Goal: Task Accomplishment & Management: Manage account settings

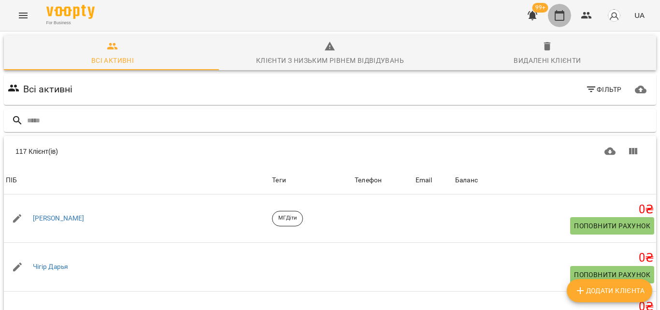
click at [556, 13] on icon "button" at bounding box center [560, 15] width 10 height 11
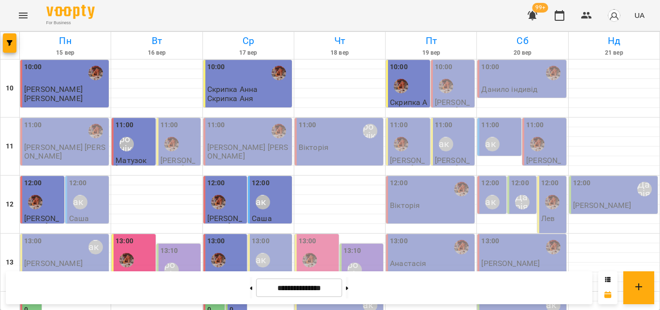
click at [407, 7] on div "For Business 99+ UA" at bounding box center [330, 15] width 660 height 31
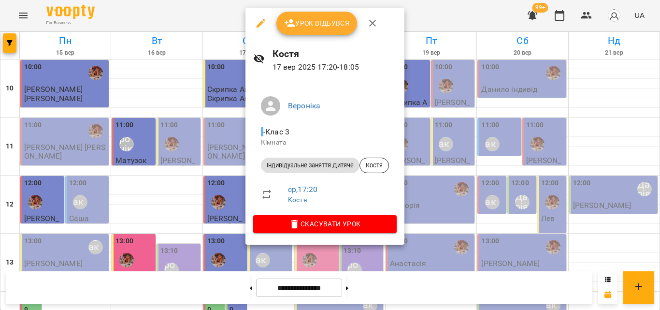
click at [217, 14] on div at bounding box center [330, 155] width 660 height 310
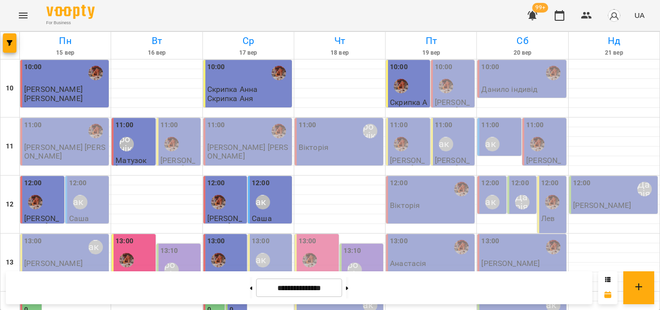
scroll to position [193, 0]
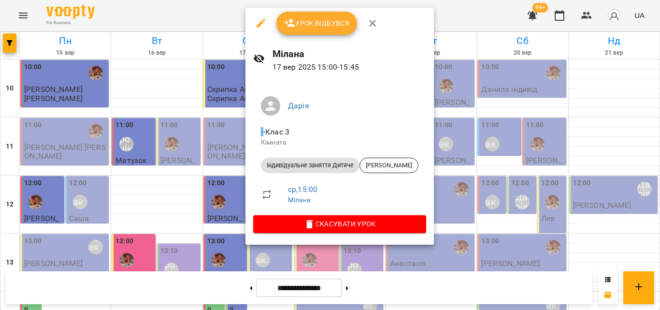
click at [206, 15] on div at bounding box center [330, 155] width 660 height 310
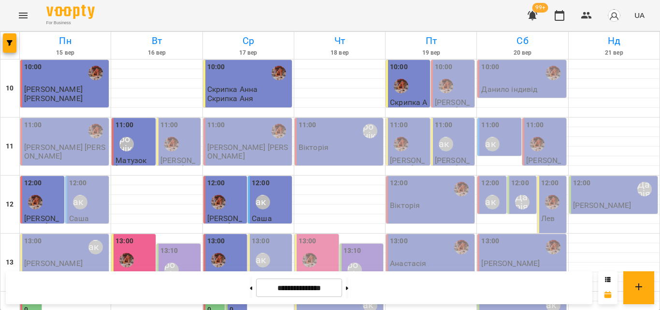
scroll to position [0, 0]
click at [319, 138] on div "11:00 Вероніка" at bounding box center [340, 131] width 83 height 22
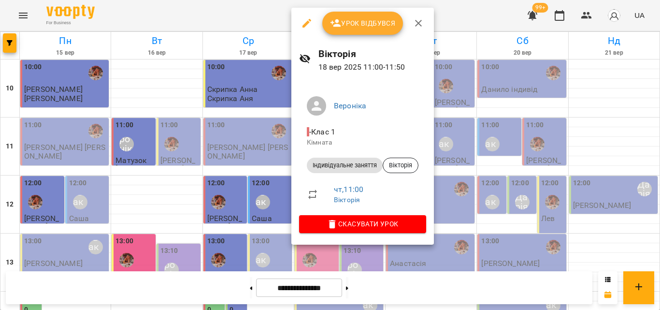
click at [246, 1] on div at bounding box center [330, 155] width 660 height 310
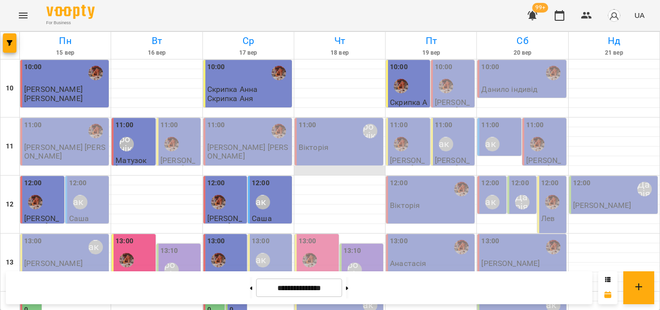
scroll to position [48, 0]
click at [324, 236] on div "13:00" at bounding box center [318, 253] width 38 height 35
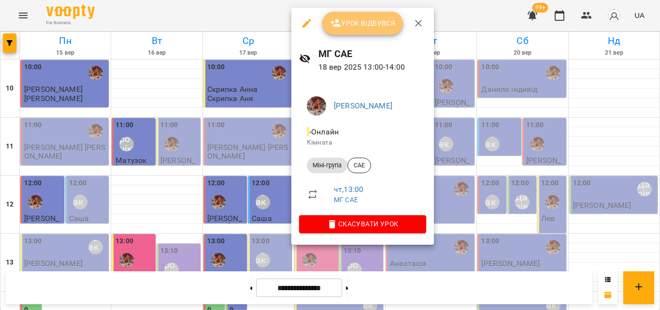
click at [335, 25] on icon "button" at bounding box center [336, 23] width 11 height 8
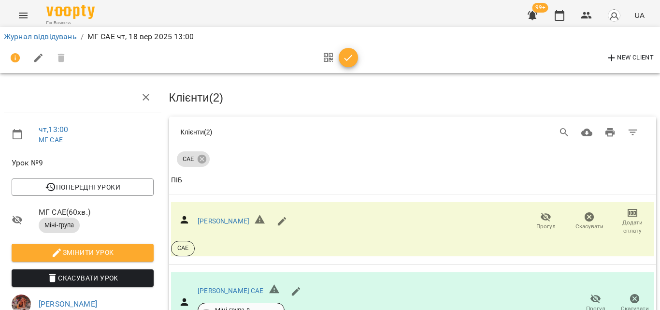
scroll to position [94, 0]
click at [347, 50] on button "button" at bounding box center [348, 57] width 19 height 19
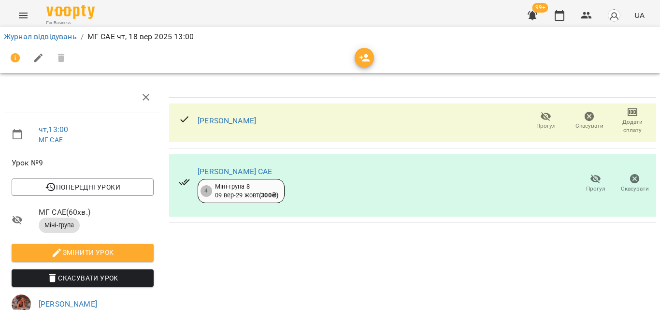
click at [548, 15] on div "99+ UA" at bounding box center [585, 15] width 128 height 25
click at [560, 15] on icon "button" at bounding box center [560, 16] width 12 height 12
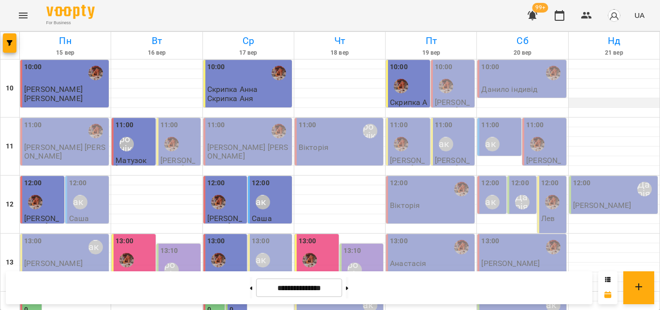
scroll to position [145, 0]
click at [359, 246] on div "13:10 [PERSON_NAME]" at bounding box center [363, 263] width 38 height 35
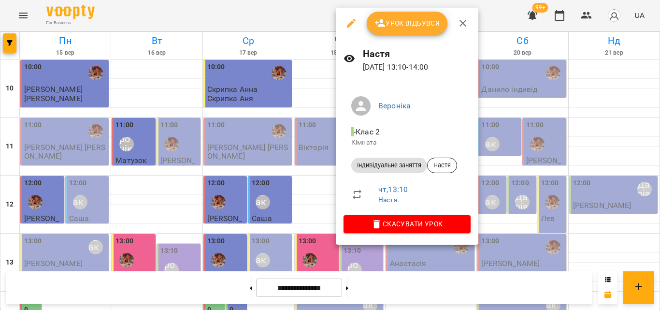
click at [304, 12] on div at bounding box center [330, 155] width 660 height 310
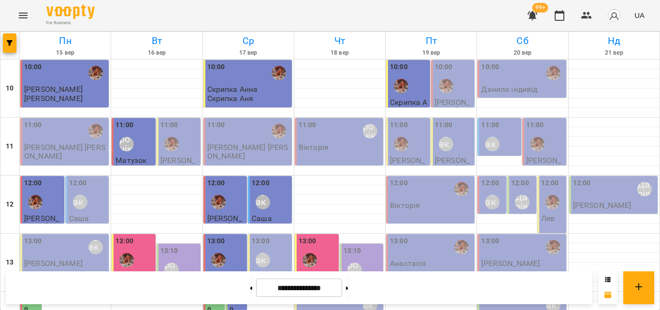
scroll to position [431, 0]
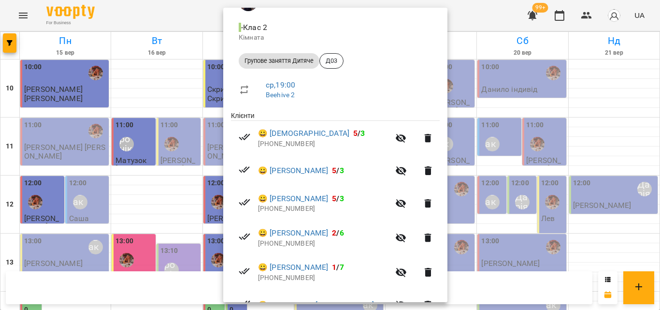
scroll to position [157, 0]
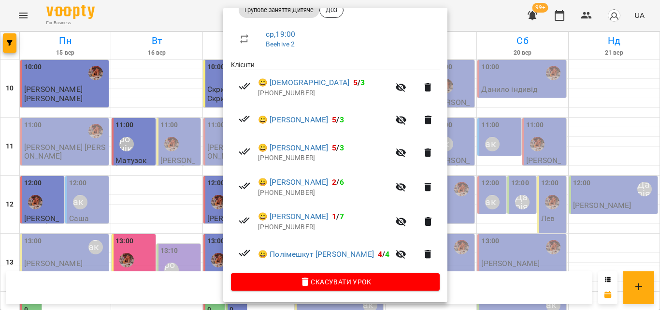
click at [197, 26] on div at bounding box center [330, 155] width 660 height 310
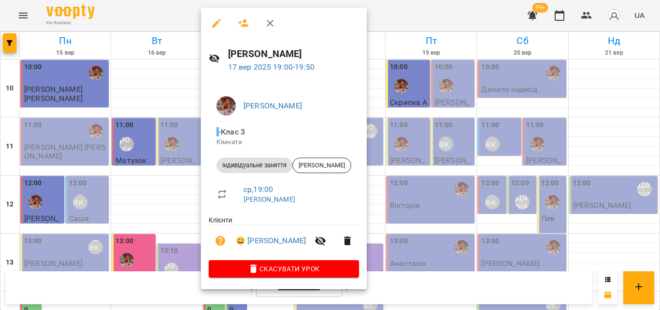
click at [158, 8] on div at bounding box center [330, 155] width 660 height 310
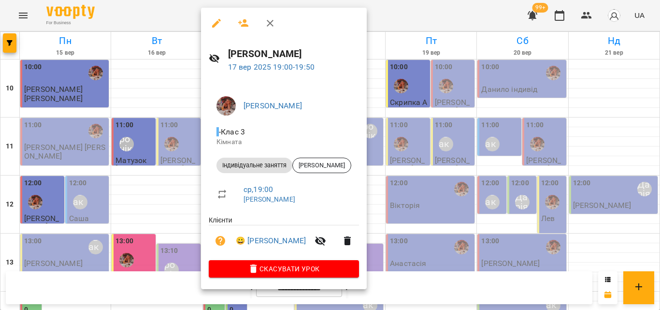
click at [132, 1] on div at bounding box center [330, 155] width 660 height 310
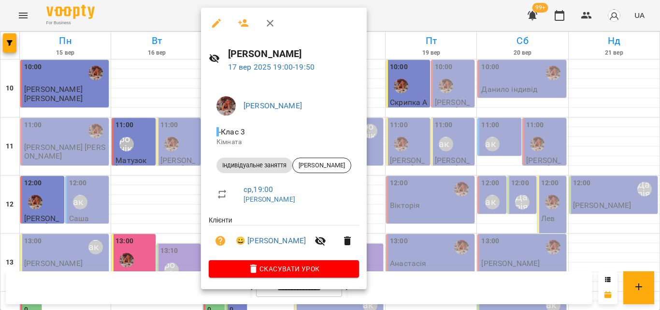
click at [168, 2] on div at bounding box center [330, 155] width 660 height 310
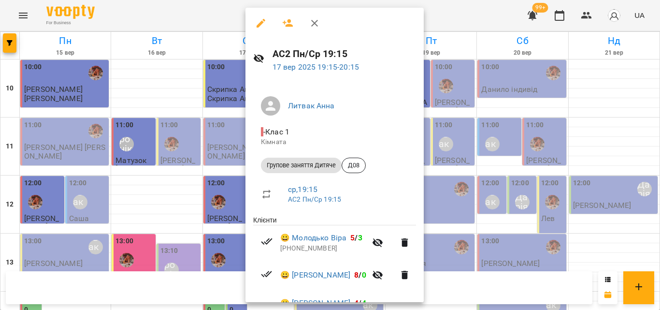
click at [172, 19] on div at bounding box center [330, 155] width 660 height 310
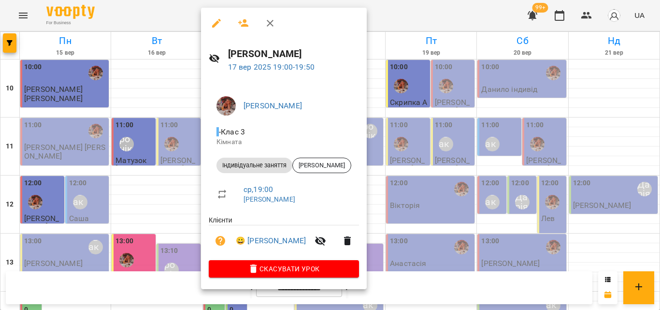
click at [147, 15] on div at bounding box center [330, 155] width 660 height 310
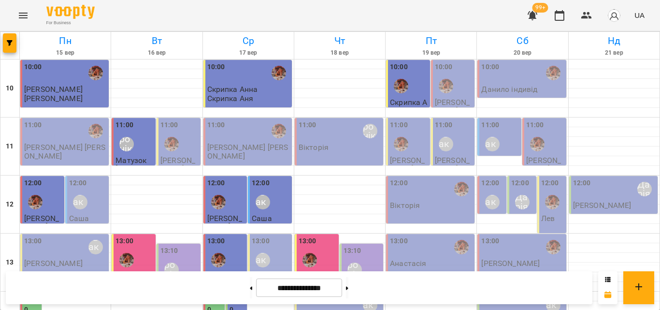
scroll to position [190, 0]
click at [320, 292] on div "14:00 [PERSON_NAME] [PERSON_NAME]" at bounding box center [339, 315] width 88 height 47
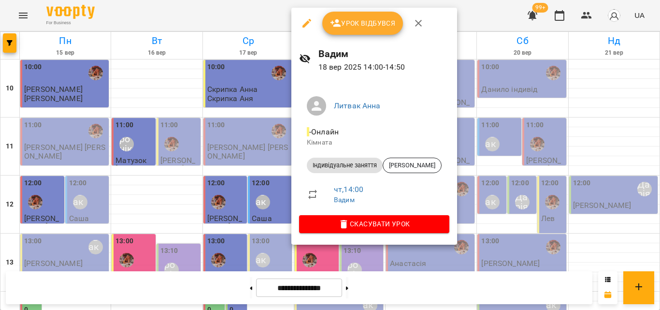
click at [244, 22] on div at bounding box center [330, 155] width 660 height 310
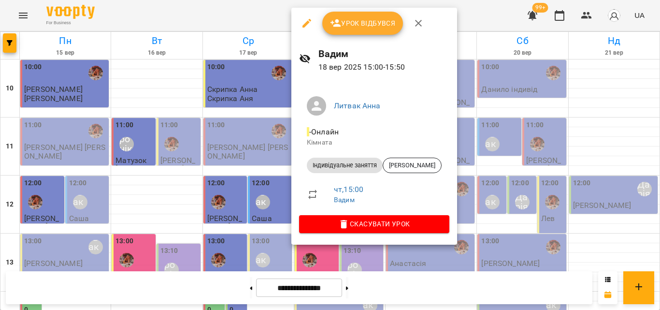
click at [230, 14] on div at bounding box center [330, 155] width 660 height 310
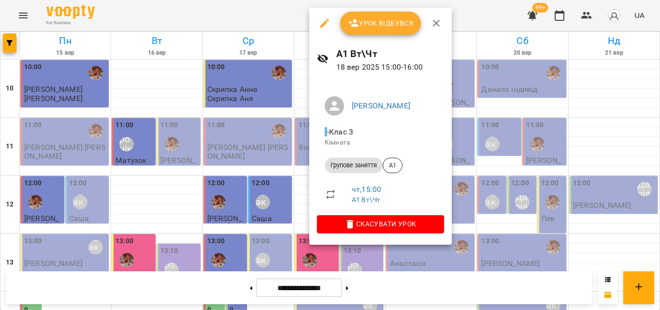
click at [266, 20] on div at bounding box center [330, 155] width 660 height 310
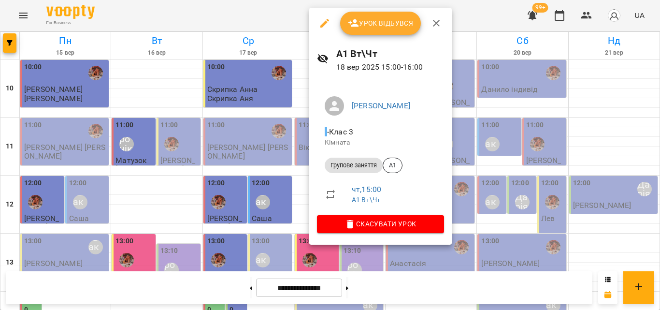
click at [292, 16] on div at bounding box center [330, 155] width 660 height 310
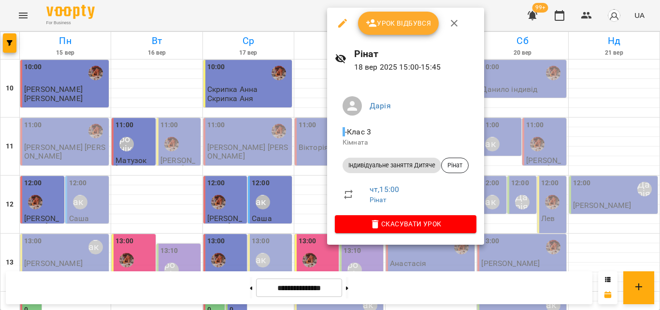
click at [275, 21] on div at bounding box center [330, 155] width 660 height 310
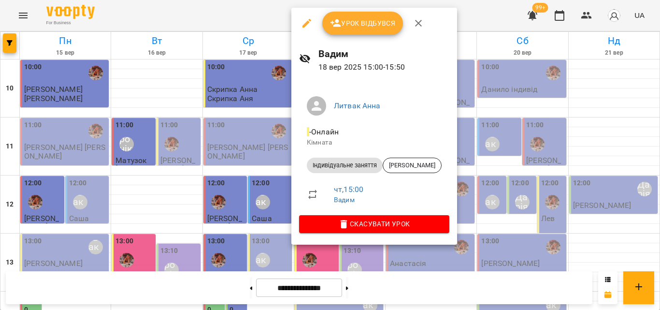
click at [314, 183] on li "чт , 15:00 Вадим" at bounding box center [374, 194] width 150 height 34
click at [239, 11] on div at bounding box center [330, 155] width 660 height 310
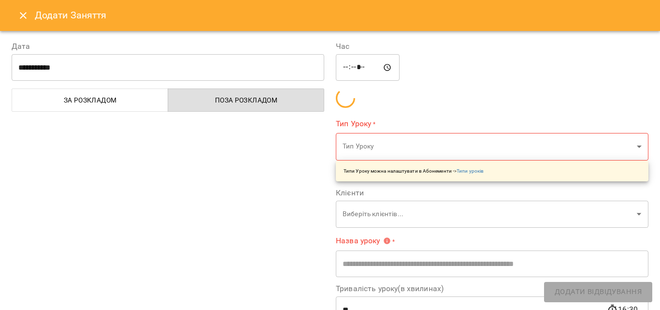
click at [300, 181] on div "**********" at bounding box center [168, 222] width 324 height 386
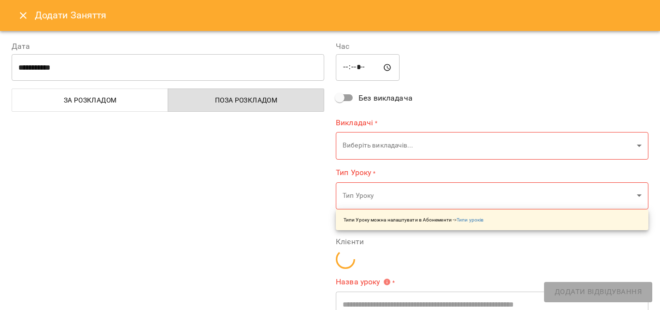
type input "**********"
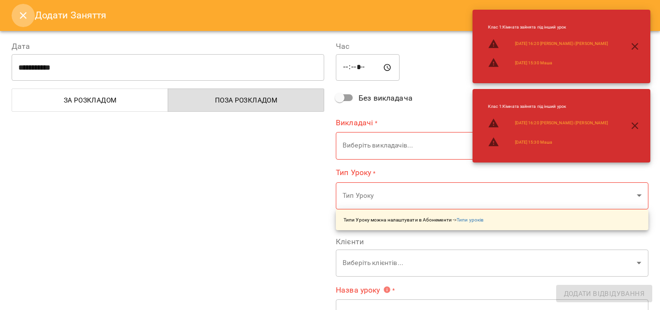
click at [19, 20] on icon "Close" at bounding box center [23, 16] width 12 height 12
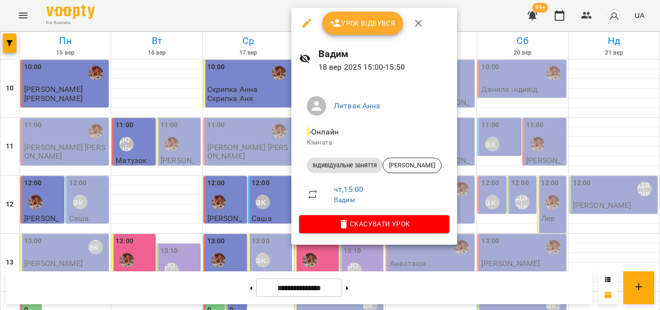
click at [262, 5] on div at bounding box center [330, 155] width 660 height 310
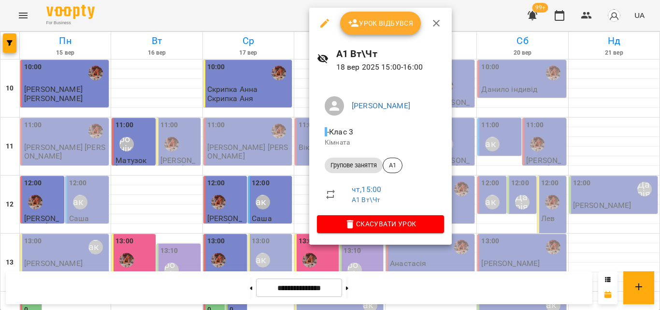
drag, startPoint x: 267, startPoint y: 18, endPoint x: 414, endPoint y: 179, distance: 217.6
click at [414, 179] on div "Урок відбувся А1 Вт\[DATE] 15:00 - 16:00 [PERSON_NAME] - Клас 3 Кімната Групове…" at bounding box center [330, 155] width 660 height 310
click at [396, 161] on div "А1" at bounding box center [393, 165] width 20 height 15
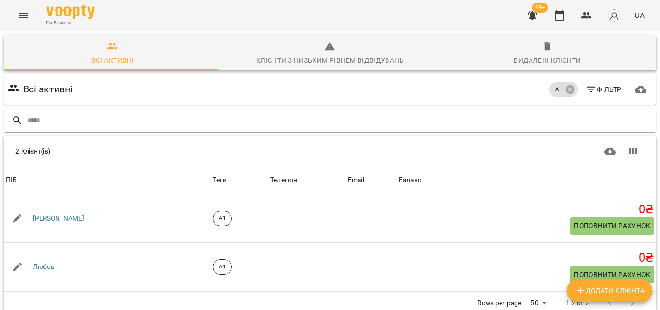
scroll to position [43, 0]
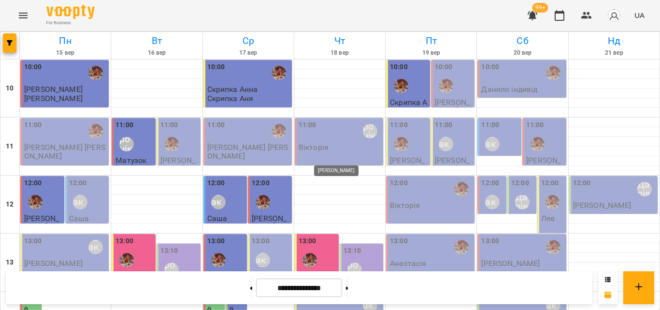
scroll to position [141, 0]
click at [328, 294] on div "14:00 [PERSON_NAME] [PERSON_NAME]" at bounding box center [340, 310] width 83 height 32
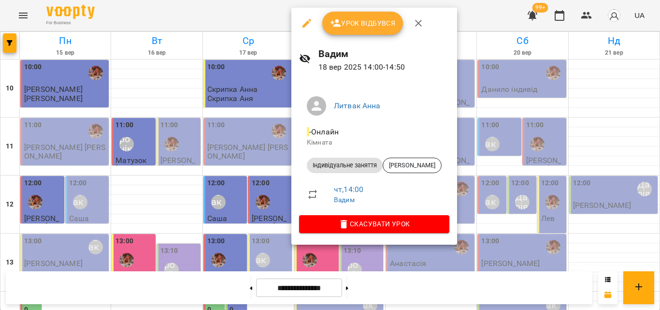
click at [266, 18] on div at bounding box center [330, 155] width 660 height 310
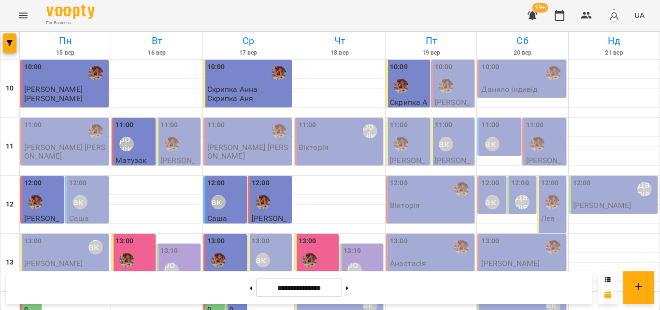
scroll to position [190, 0]
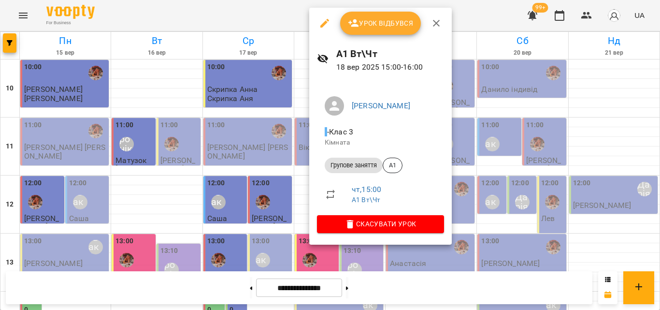
click at [247, 15] on div at bounding box center [330, 155] width 660 height 310
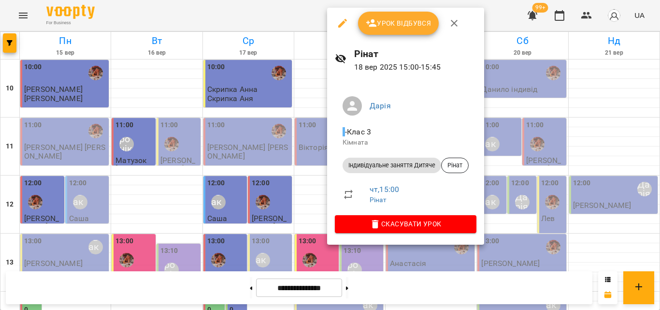
click at [288, 16] on div at bounding box center [330, 155] width 660 height 310
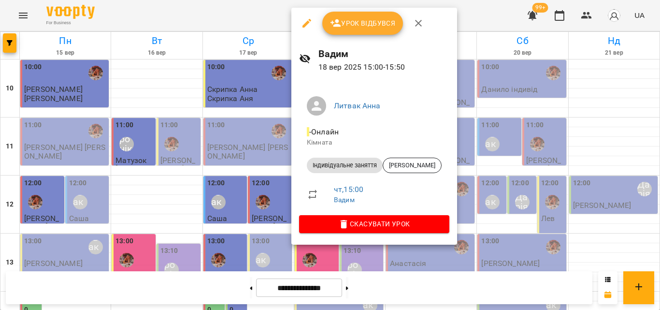
click at [259, 23] on div at bounding box center [330, 155] width 660 height 310
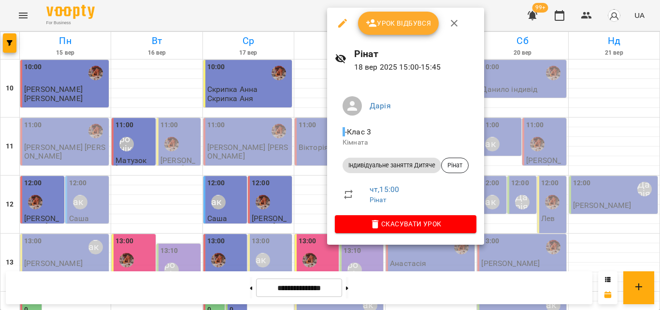
drag, startPoint x: 261, startPoint y: 34, endPoint x: 264, endPoint y: 29, distance: 6.2
click at [264, 29] on div at bounding box center [330, 155] width 660 height 310
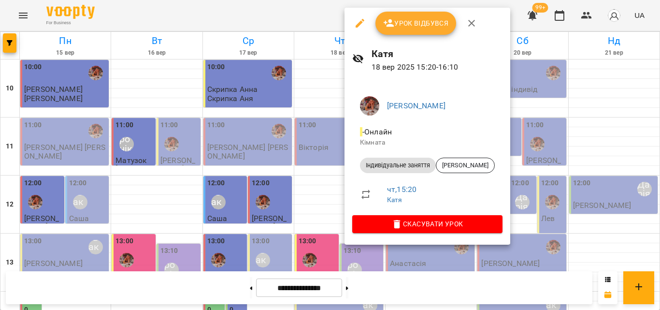
click at [288, 16] on div at bounding box center [330, 155] width 660 height 310
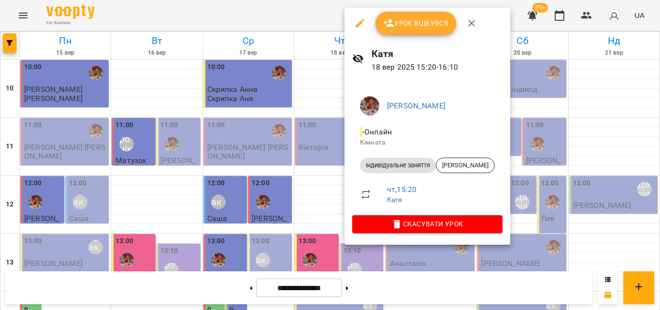
drag, startPoint x: 305, startPoint y: 5, endPoint x: 329, endPoint y: 141, distance: 137.9
click at [305, 5] on div at bounding box center [330, 155] width 660 height 310
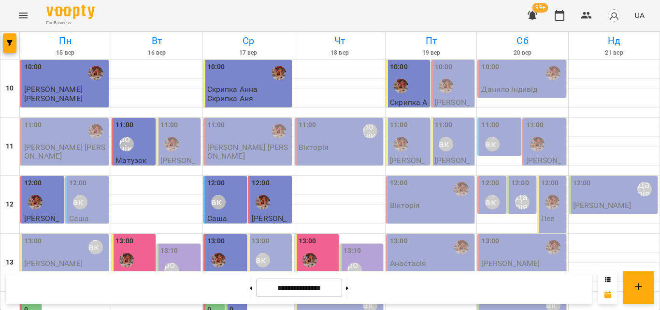
scroll to position [238, 0]
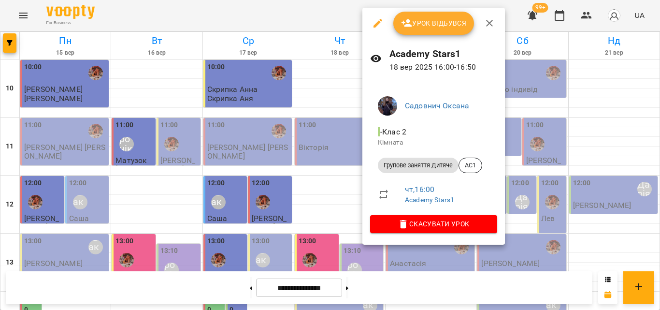
click at [338, 16] on div at bounding box center [330, 155] width 660 height 310
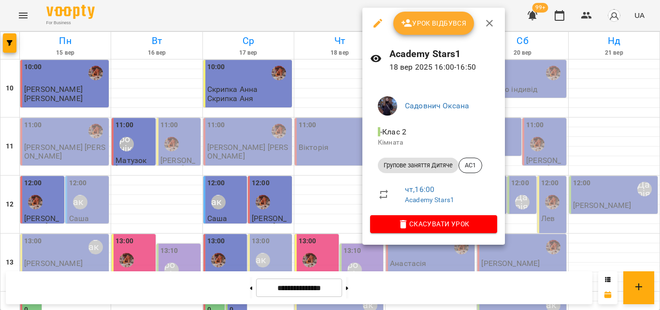
click at [301, 21] on div at bounding box center [330, 155] width 660 height 310
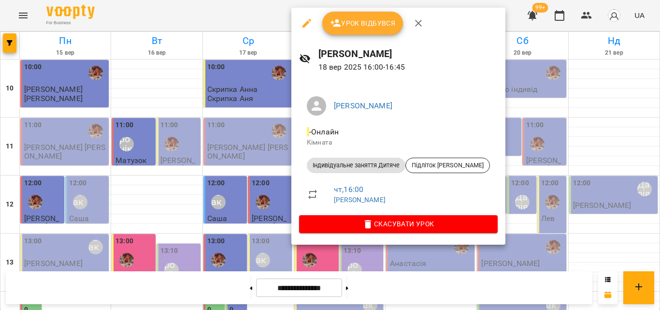
click at [263, 9] on div at bounding box center [330, 155] width 660 height 310
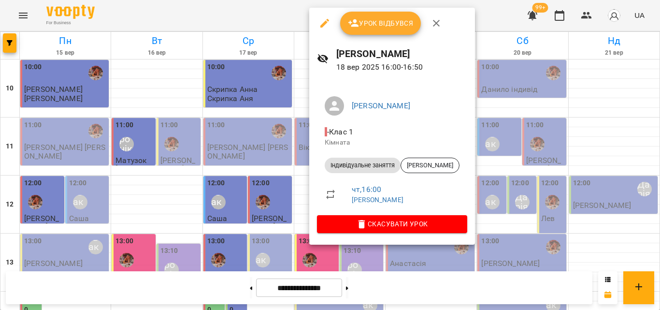
click at [261, 9] on div at bounding box center [330, 155] width 660 height 310
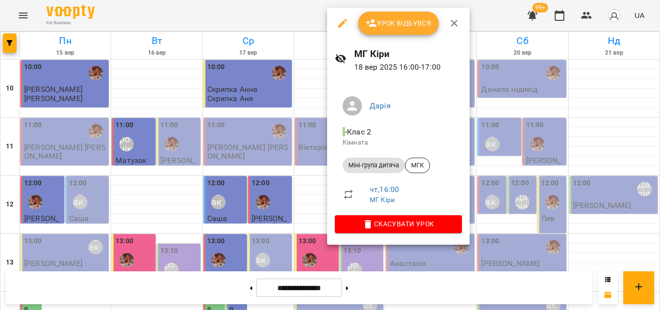
click at [321, 4] on div at bounding box center [330, 155] width 660 height 310
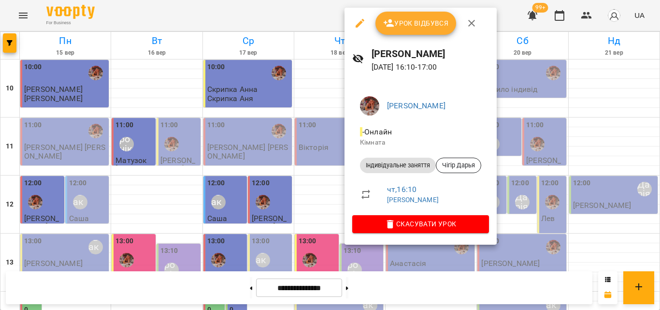
click at [304, 15] on div at bounding box center [330, 155] width 660 height 310
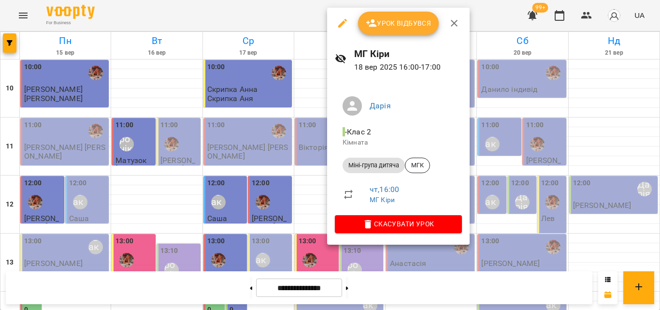
click at [309, 21] on div at bounding box center [330, 155] width 660 height 310
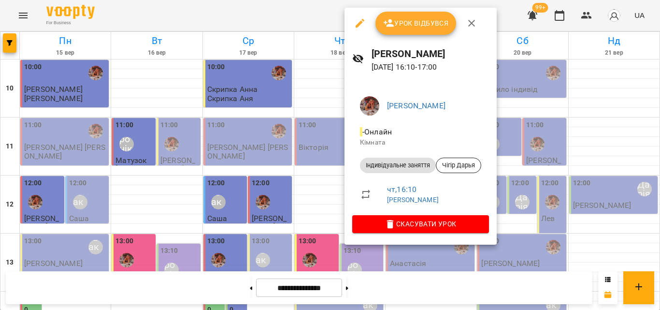
click at [295, 17] on div at bounding box center [330, 155] width 660 height 310
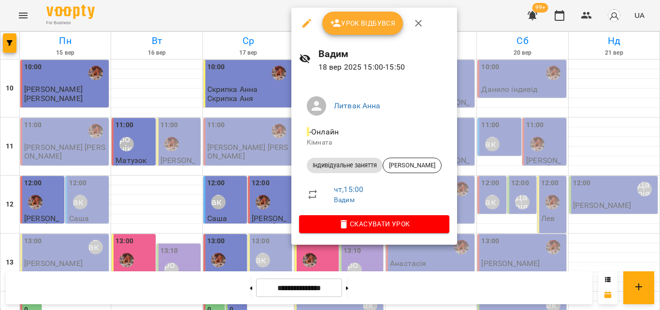
click at [286, 16] on div at bounding box center [330, 155] width 660 height 310
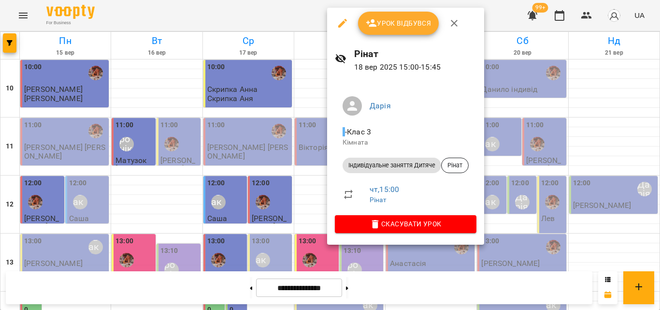
click at [306, 10] on div at bounding box center [330, 155] width 660 height 310
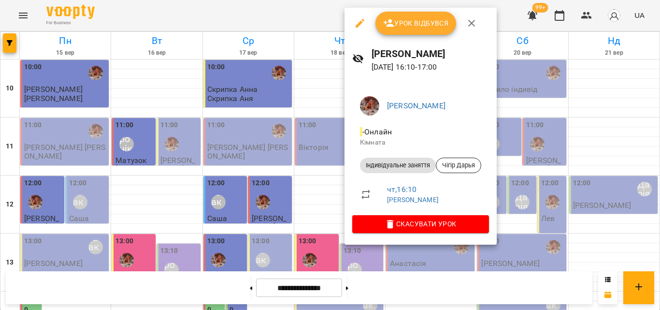
click at [290, 14] on div at bounding box center [330, 155] width 660 height 310
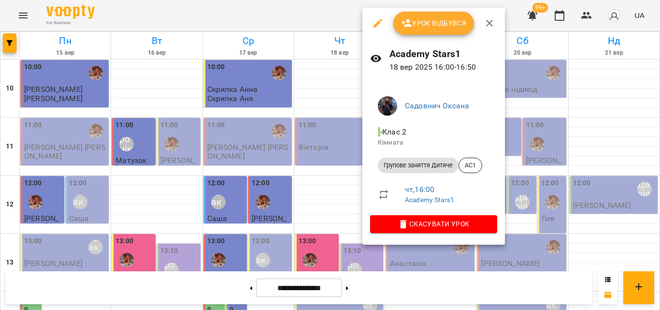
click at [290, 8] on div at bounding box center [330, 155] width 660 height 310
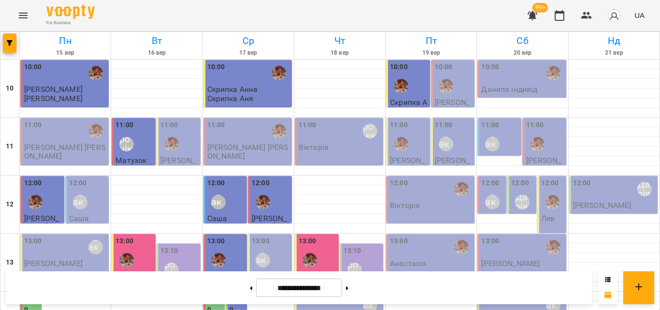
scroll to position [383, 0]
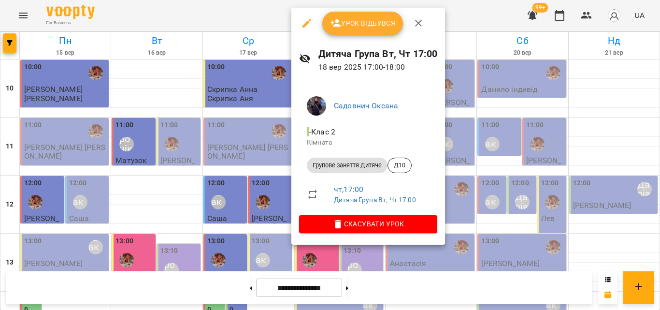
click at [268, 9] on div at bounding box center [330, 155] width 660 height 310
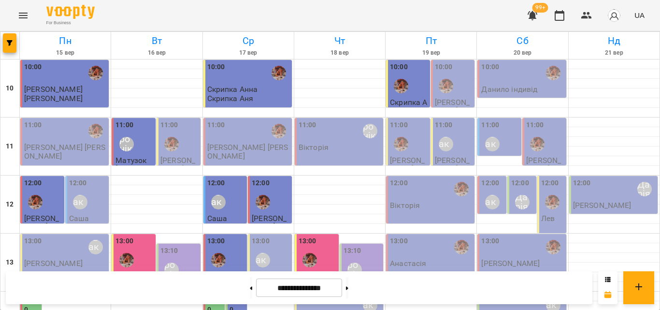
scroll to position [286, 0]
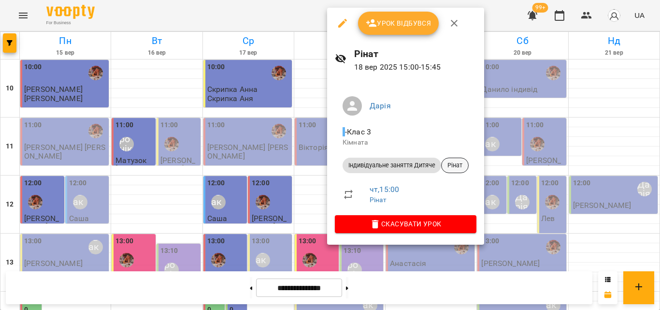
click at [451, 167] on span "Рінат" at bounding box center [455, 165] width 27 height 9
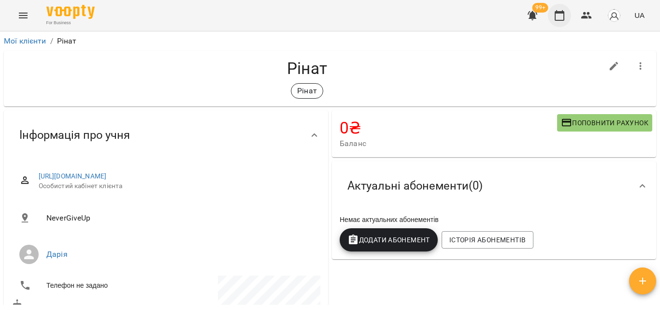
click at [562, 19] on icon "button" at bounding box center [560, 16] width 12 height 12
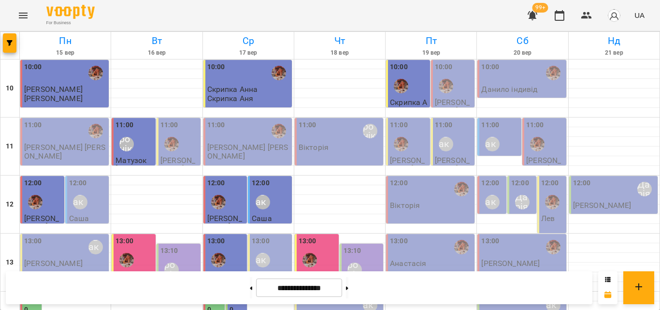
scroll to position [193, 0]
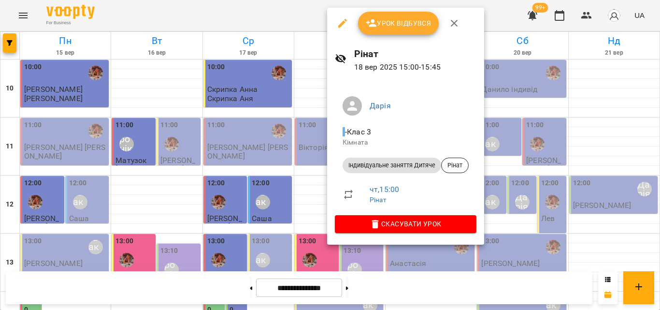
click at [273, 27] on div at bounding box center [330, 155] width 660 height 310
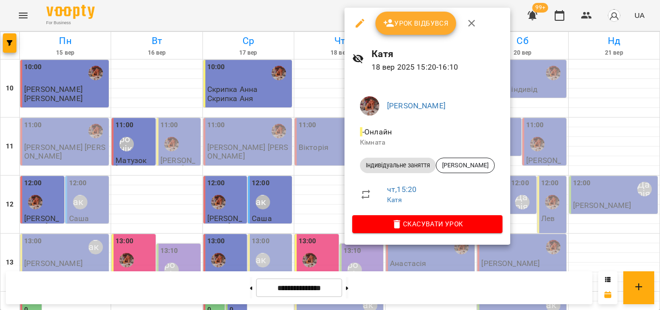
click at [300, 15] on div at bounding box center [330, 155] width 660 height 310
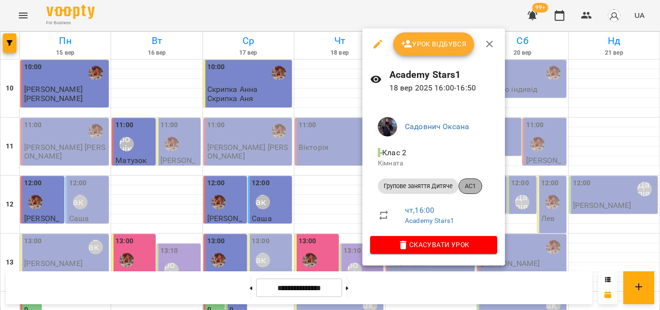
click at [470, 187] on span "AC1" at bounding box center [470, 186] width 23 height 9
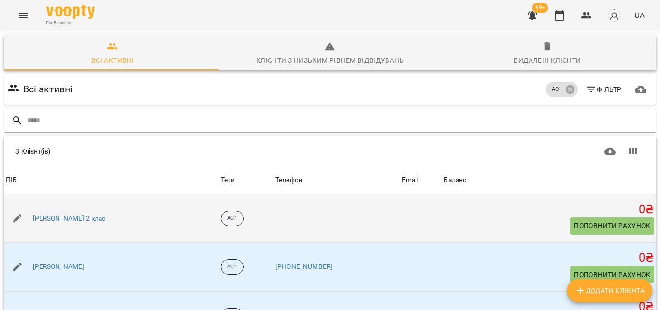
scroll to position [52, 0]
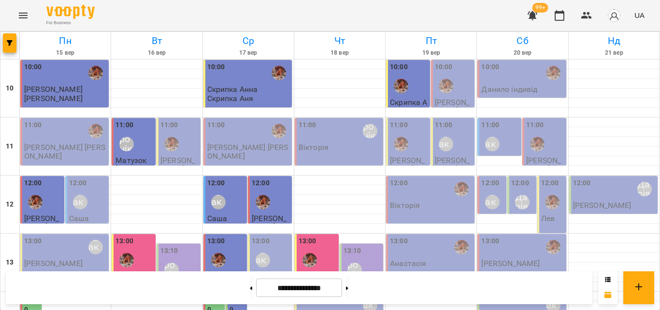
scroll to position [335, 0]
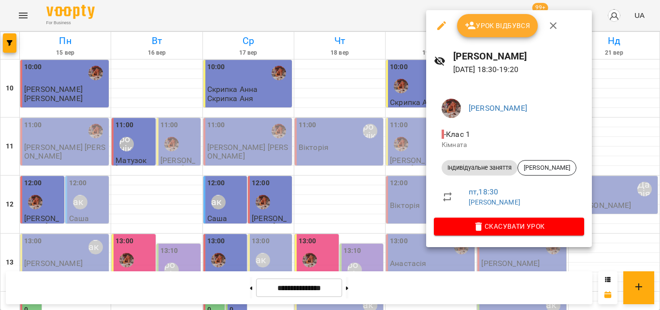
click at [362, 26] on div at bounding box center [330, 155] width 660 height 310
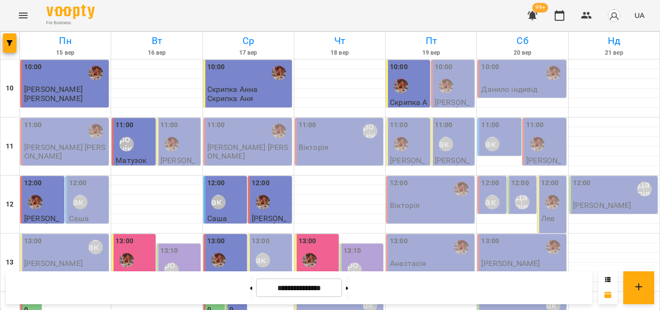
scroll to position [193, 0]
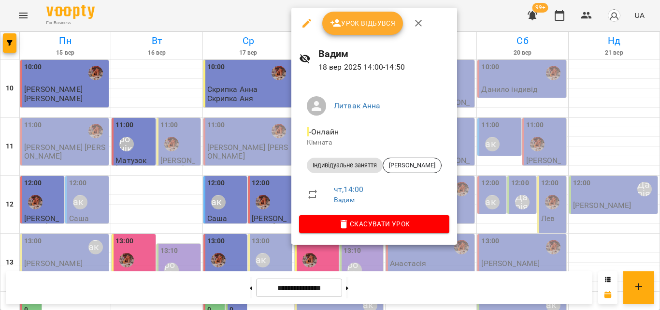
click at [267, 18] on div at bounding box center [330, 155] width 660 height 310
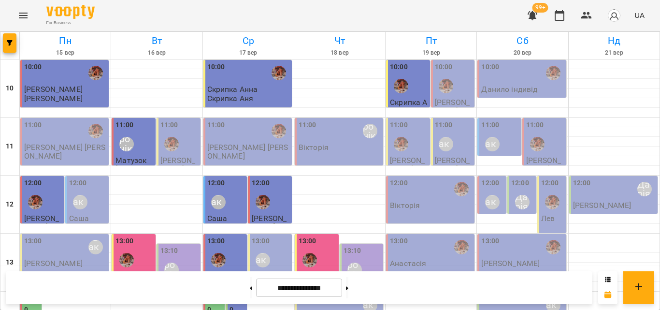
scroll to position [242, 0]
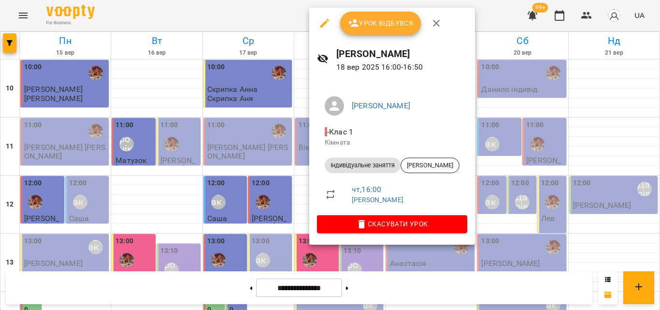
click at [283, 16] on div at bounding box center [330, 155] width 660 height 310
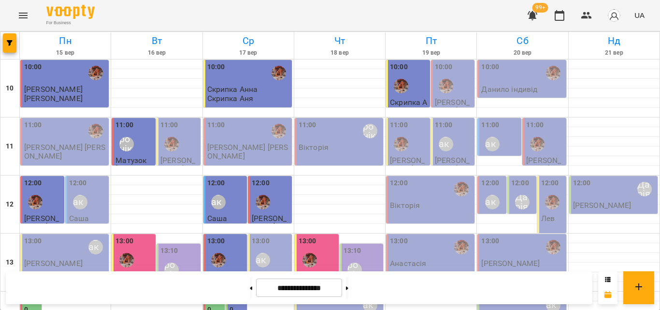
scroll to position [193, 0]
click at [318, 281] on p "МГ САЕ" at bounding box center [313, 285] width 28 height 8
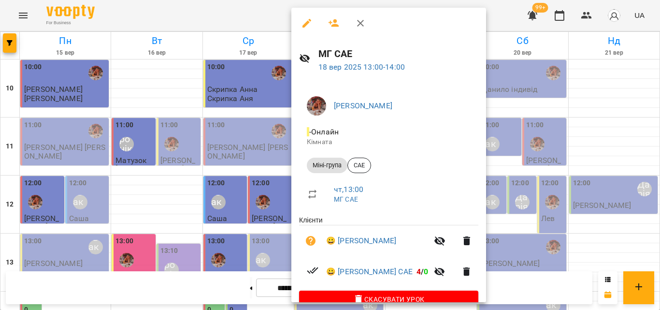
scroll to position [19, 0]
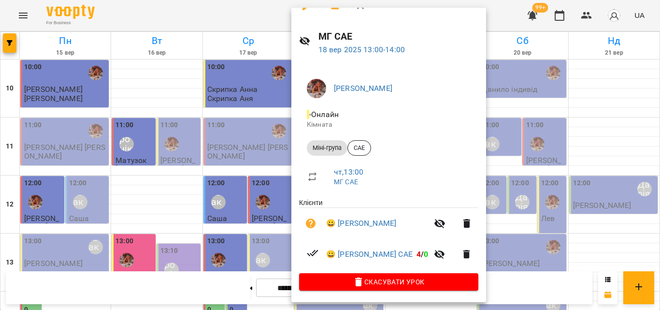
click at [219, 16] on div at bounding box center [330, 155] width 660 height 310
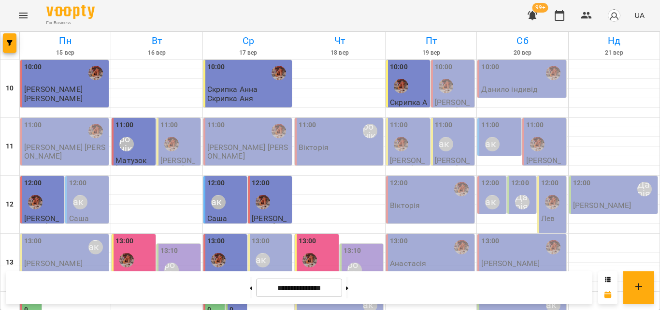
click at [322, 294] on div "14:00 [PERSON_NAME] [PERSON_NAME]" at bounding box center [340, 310] width 83 height 32
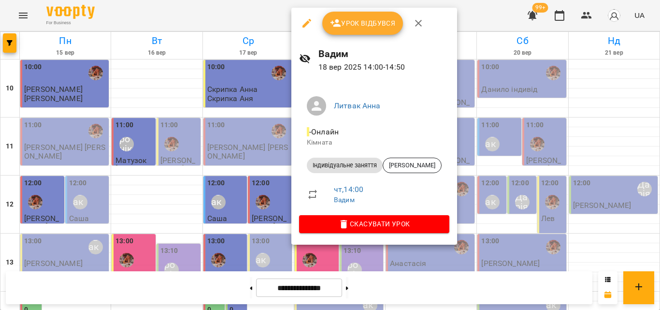
click at [244, 8] on div at bounding box center [330, 155] width 660 height 310
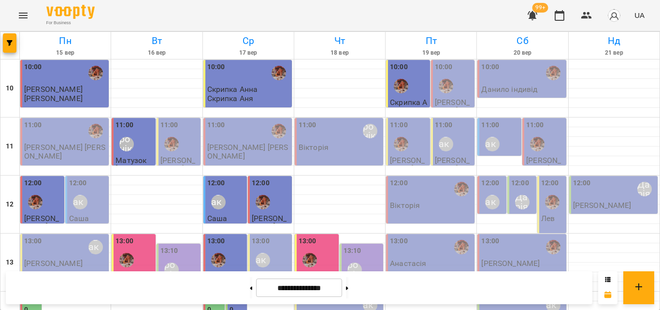
scroll to position [193, 0]
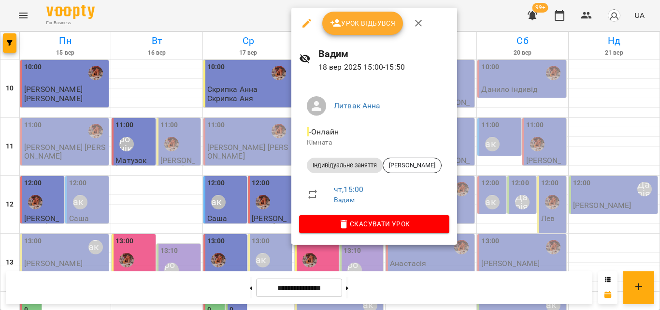
click at [285, 15] on div at bounding box center [330, 155] width 660 height 310
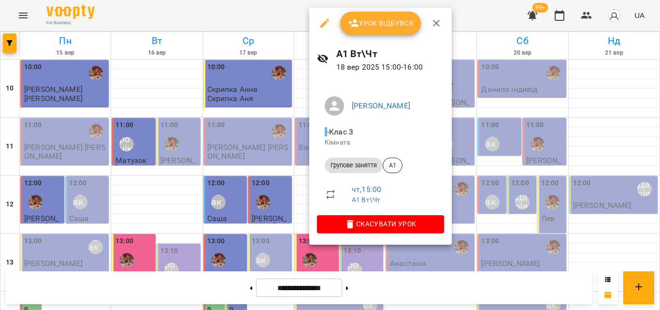
click at [253, 15] on div at bounding box center [330, 155] width 660 height 310
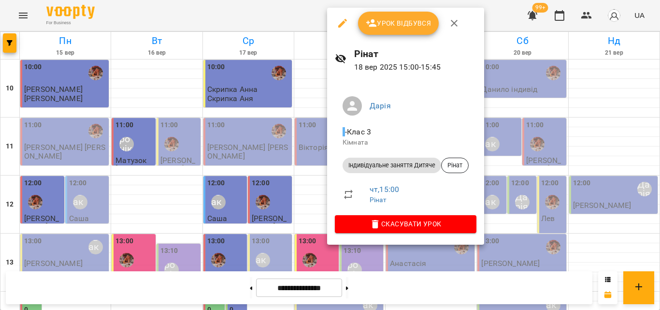
drag, startPoint x: 296, startPoint y: 11, endPoint x: 315, endPoint y: 172, distance: 161.6
click at [298, 11] on div at bounding box center [330, 155] width 660 height 310
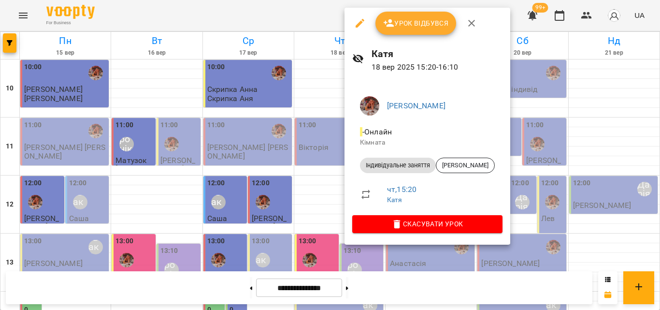
click at [277, 17] on div at bounding box center [330, 155] width 660 height 310
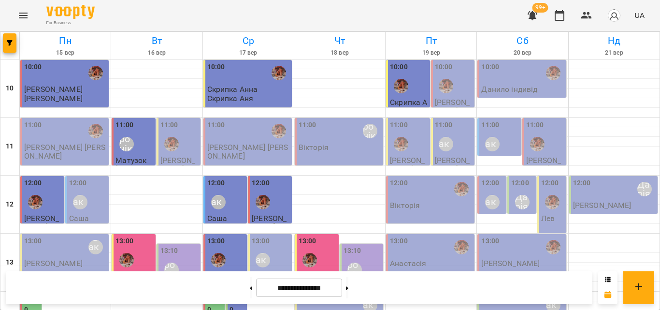
scroll to position [242, 0]
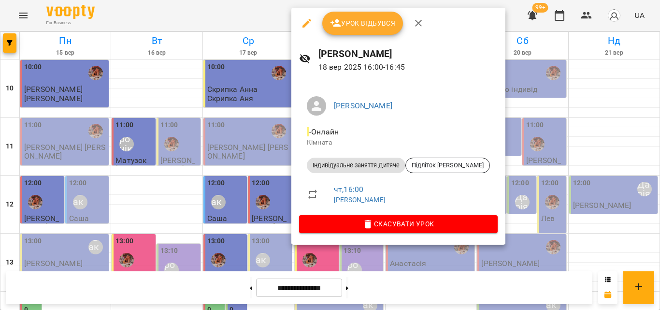
click at [221, 11] on div at bounding box center [330, 155] width 660 height 310
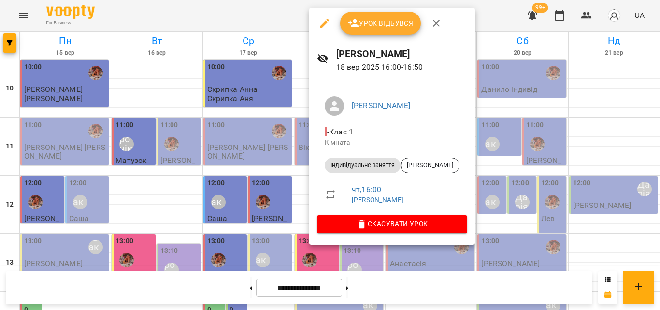
click at [244, 22] on div at bounding box center [330, 155] width 660 height 310
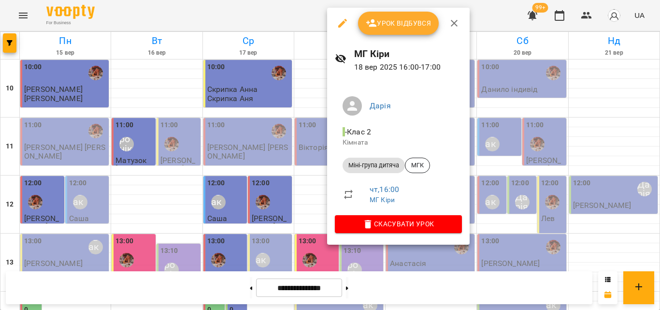
click at [248, 3] on div at bounding box center [330, 155] width 660 height 310
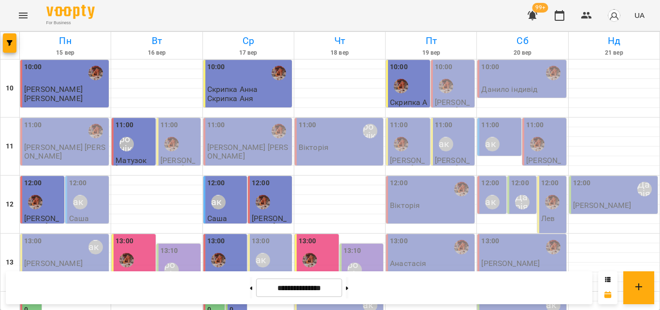
scroll to position [290, 0]
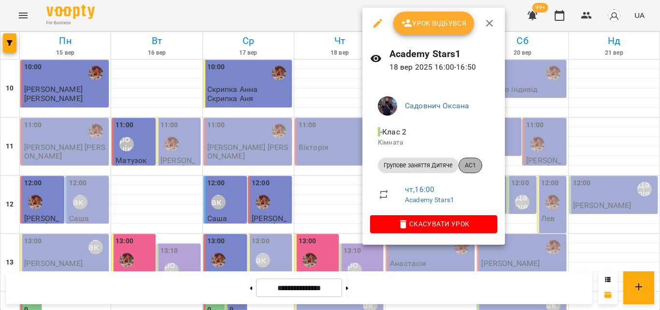
click at [480, 162] on span "AC1" at bounding box center [470, 165] width 23 height 9
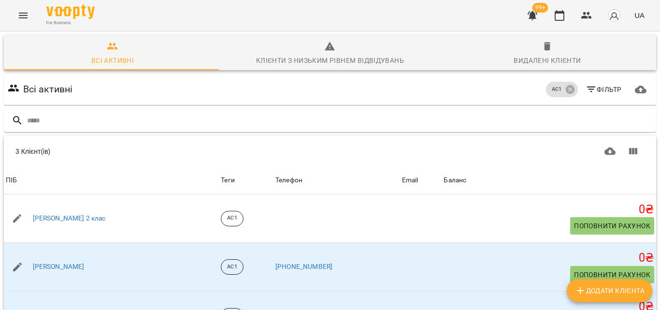
scroll to position [52, 0]
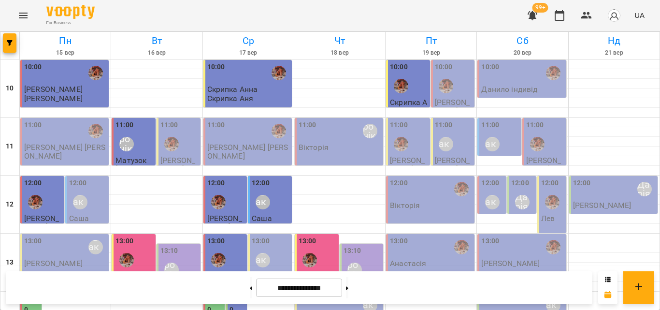
scroll to position [145, 0]
click at [321, 294] on div "14:00 [PERSON_NAME]" at bounding box center [340, 305] width 83 height 22
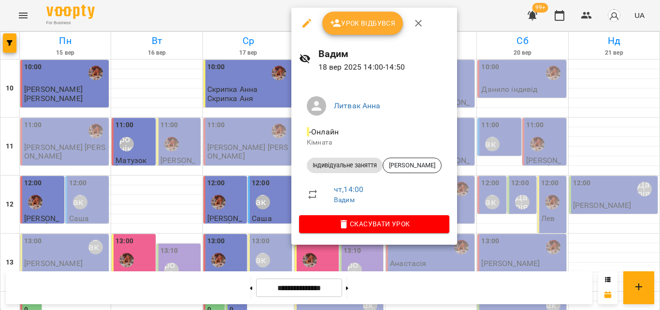
click at [241, 13] on div at bounding box center [330, 155] width 660 height 310
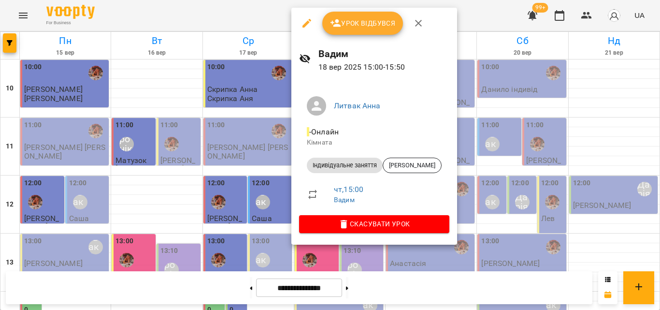
click at [252, 7] on div at bounding box center [330, 155] width 660 height 310
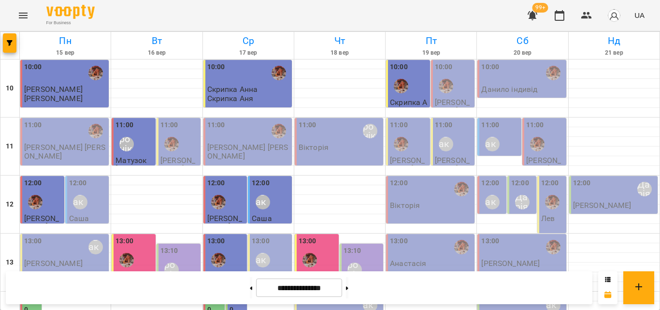
click at [366, 246] on div "13:10 [PERSON_NAME]" at bounding box center [363, 263] width 38 height 35
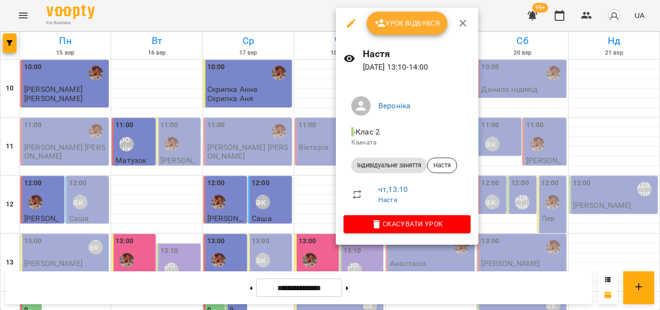
click at [231, 13] on div at bounding box center [330, 155] width 660 height 310
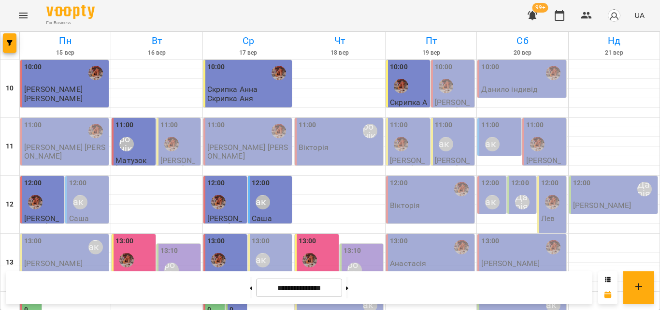
scroll to position [238, 0]
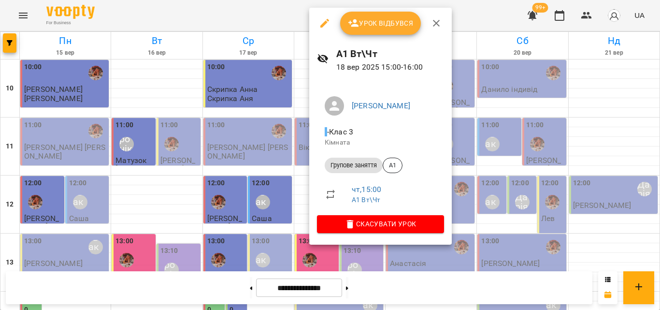
click at [270, 8] on div at bounding box center [330, 155] width 660 height 310
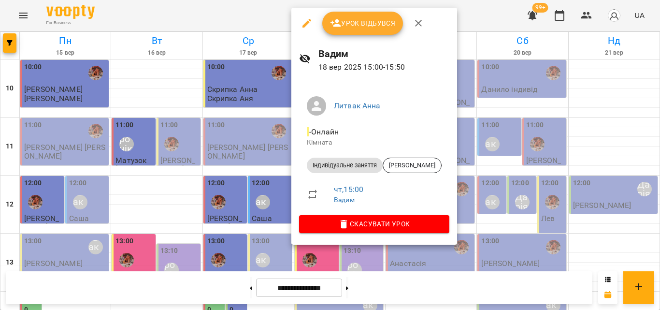
click at [244, 19] on div at bounding box center [330, 155] width 660 height 310
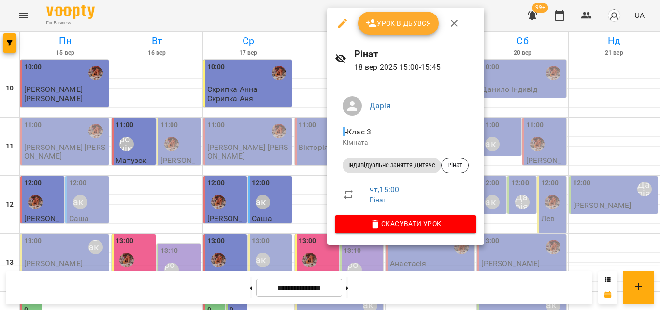
click at [309, 20] on div at bounding box center [330, 155] width 660 height 310
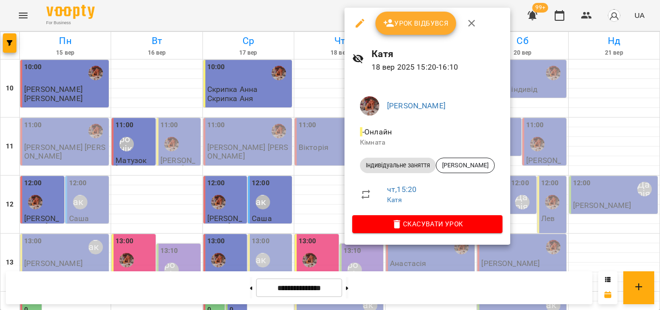
click at [282, 11] on div at bounding box center [330, 155] width 660 height 310
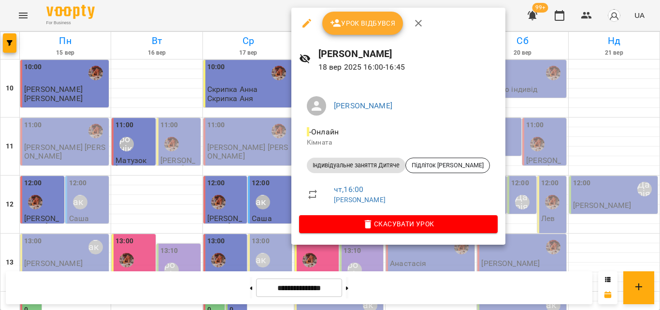
click at [235, 15] on div at bounding box center [330, 155] width 660 height 310
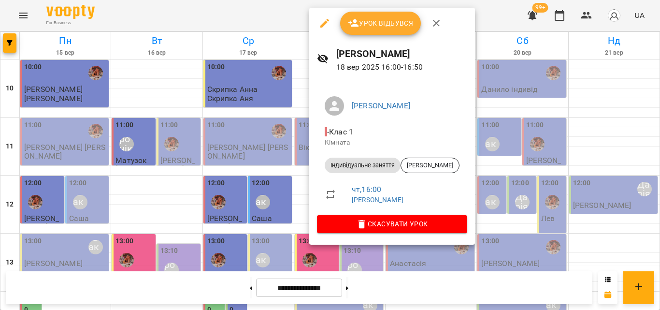
click at [262, 14] on div at bounding box center [330, 155] width 660 height 310
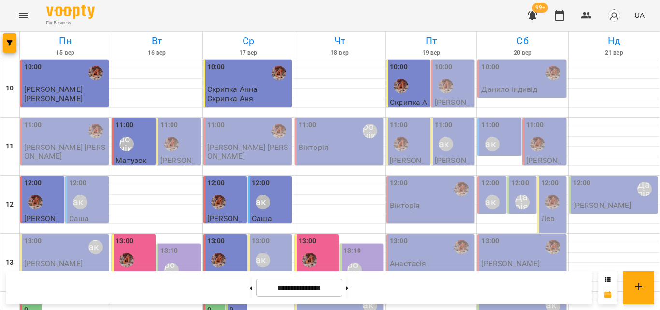
drag, startPoint x: 347, startPoint y: 196, endPoint x: 336, endPoint y: 196, distance: 11.6
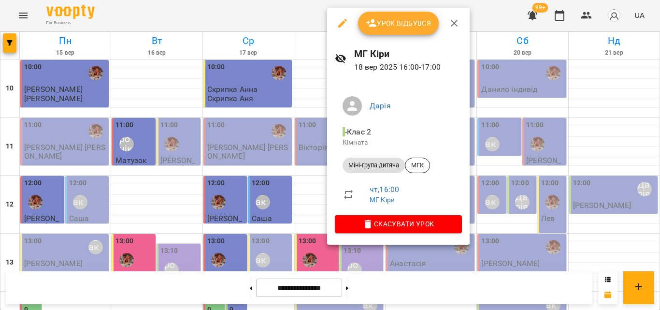
click at [252, 17] on div at bounding box center [330, 155] width 660 height 310
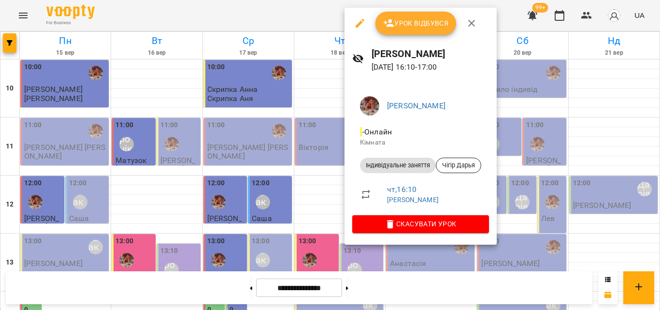
click at [263, 9] on div at bounding box center [330, 155] width 660 height 310
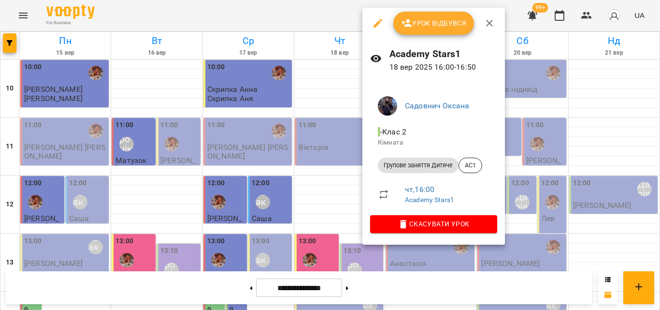
click at [336, 7] on div at bounding box center [330, 155] width 660 height 310
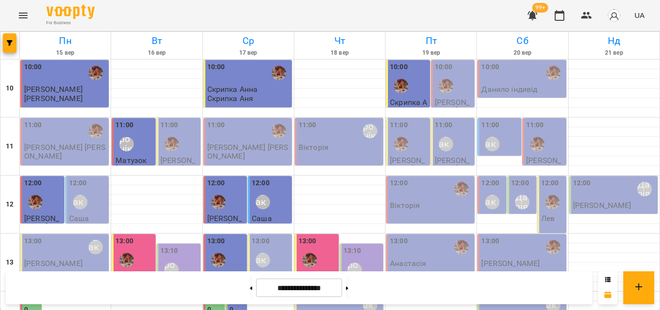
scroll to position [190, 0]
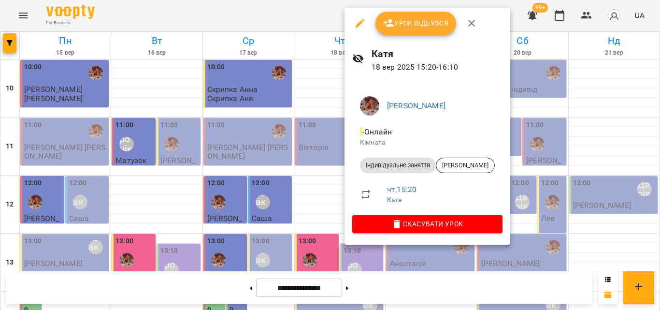
click at [294, 13] on div at bounding box center [330, 155] width 660 height 310
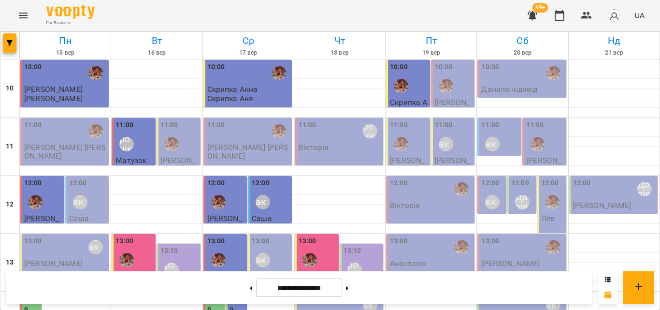
scroll to position [238, 0]
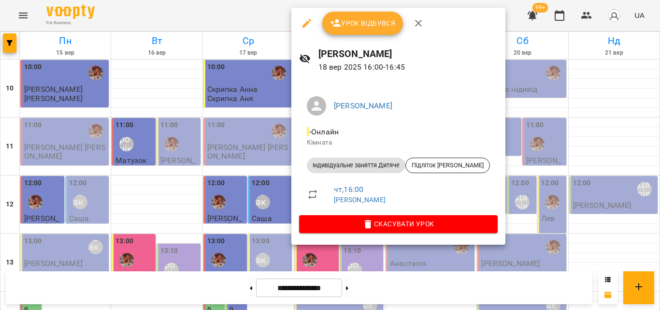
click at [225, 7] on div at bounding box center [330, 155] width 660 height 310
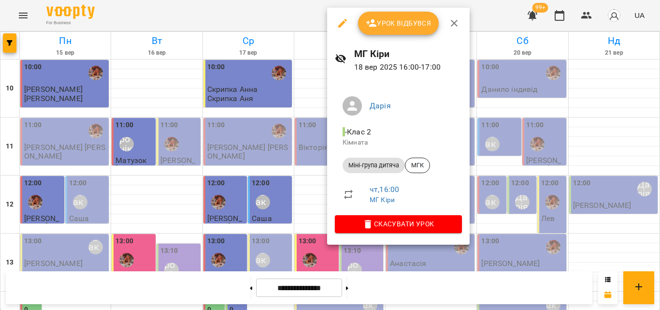
click at [304, 16] on div at bounding box center [330, 155] width 660 height 310
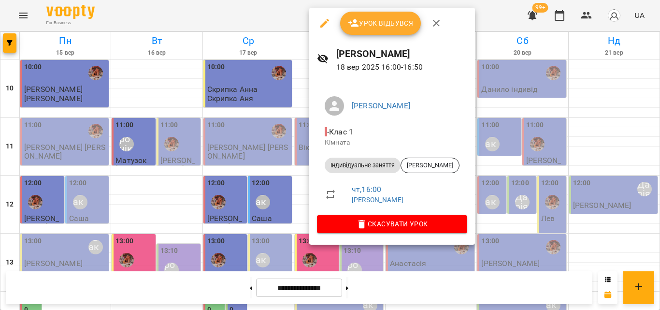
click at [225, 4] on div at bounding box center [330, 155] width 660 height 310
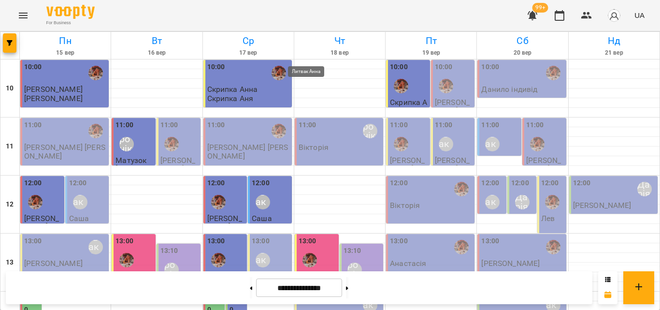
scroll to position [335, 0]
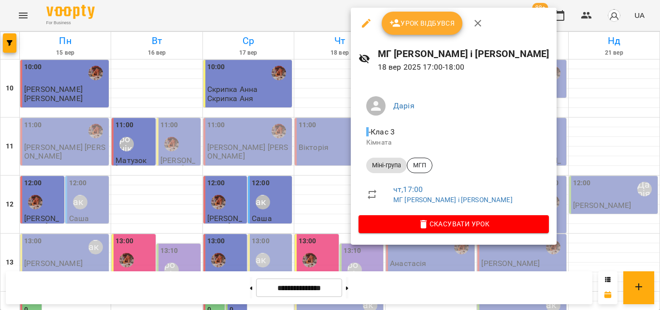
click at [316, 19] on div at bounding box center [330, 155] width 660 height 310
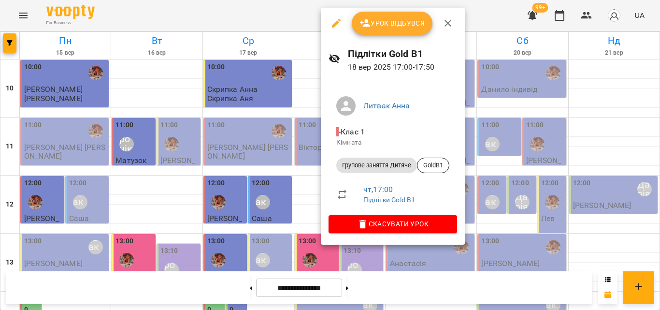
click at [272, 26] on div at bounding box center [330, 155] width 660 height 310
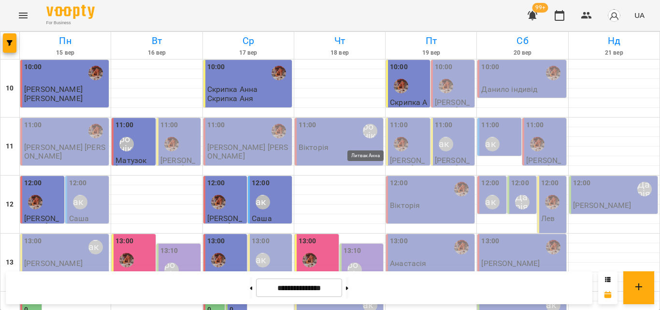
scroll to position [431, 0]
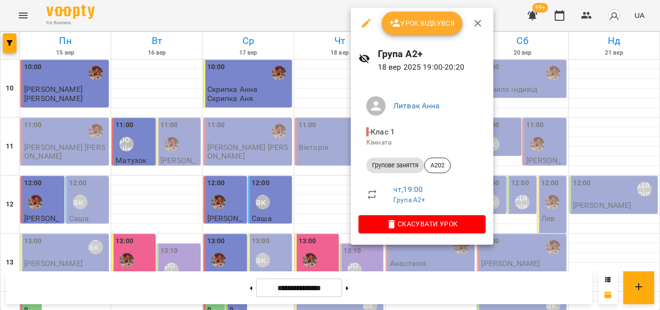
click at [279, 26] on div at bounding box center [330, 155] width 660 height 310
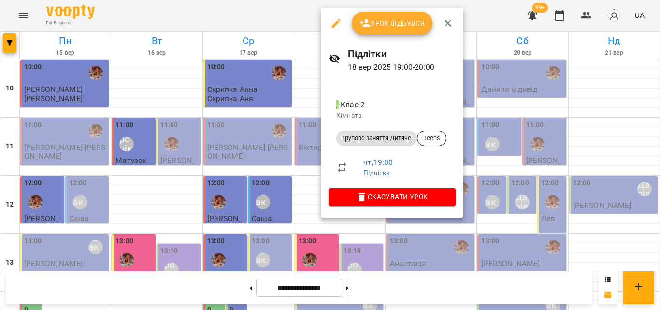
click at [288, 30] on div at bounding box center [330, 155] width 660 height 310
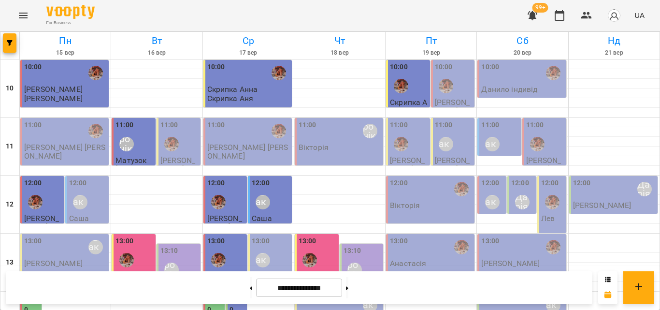
scroll to position [238, 0]
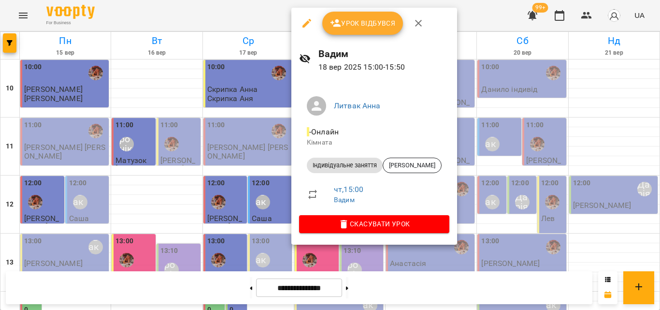
drag, startPoint x: 253, startPoint y: 30, endPoint x: 260, endPoint y: 23, distance: 9.6
click at [256, 28] on div at bounding box center [330, 155] width 660 height 310
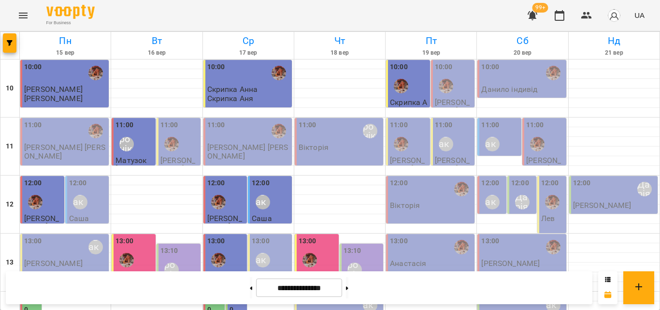
scroll to position [193, 0]
click at [325, 294] on div "14:00 [PERSON_NAME] [PERSON_NAME]" at bounding box center [340, 310] width 83 height 32
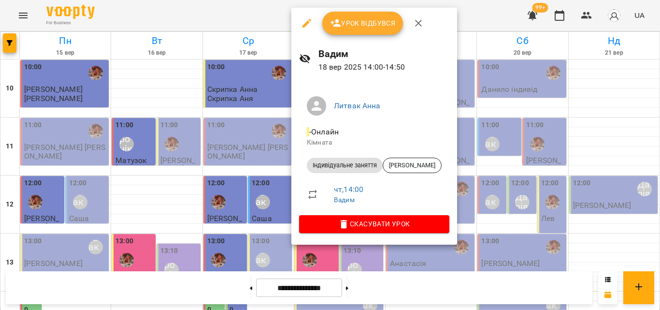
click at [263, 10] on div at bounding box center [330, 155] width 660 height 310
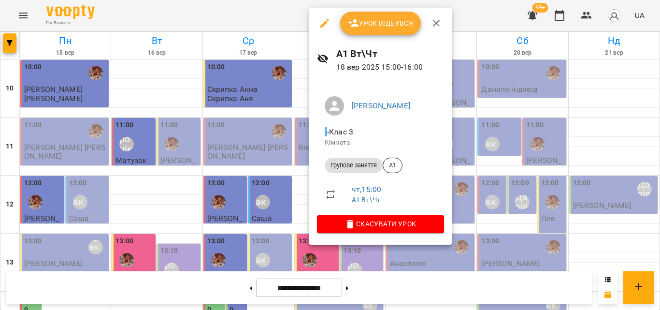
drag, startPoint x: 275, startPoint y: 29, endPoint x: 284, endPoint y: 15, distance: 16.5
click at [284, 15] on div at bounding box center [330, 155] width 660 height 310
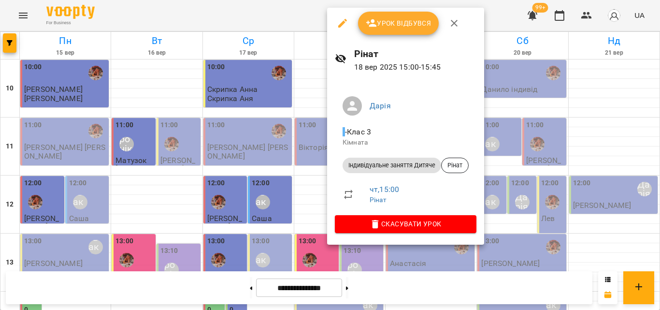
click at [304, 22] on div at bounding box center [330, 155] width 660 height 310
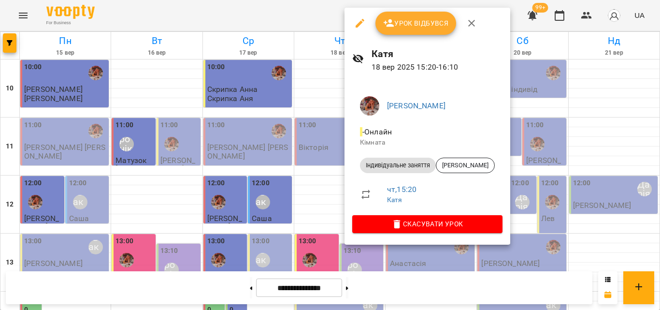
click at [286, 8] on div at bounding box center [330, 155] width 660 height 310
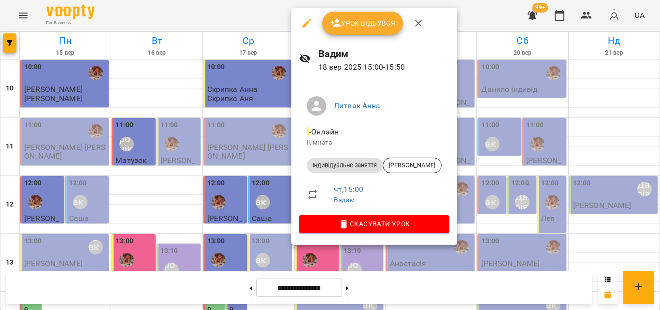
click at [253, 9] on div at bounding box center [330, 155] width 660 height 310
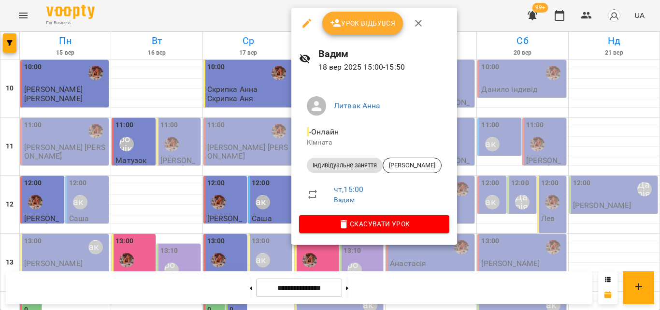
click at [225, 5] on div at bounding box center [330, 155] width 660 height 310
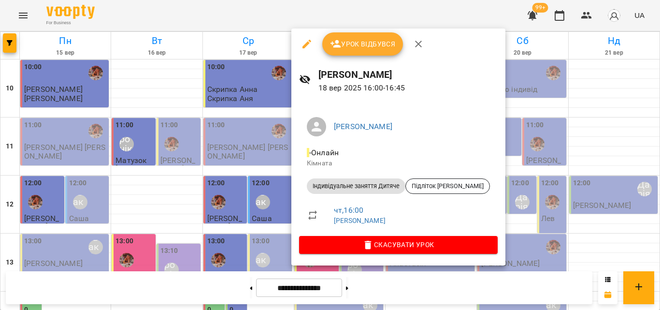
click at [279, 26] on div at bounding box center [330, 155] width 660 height 310
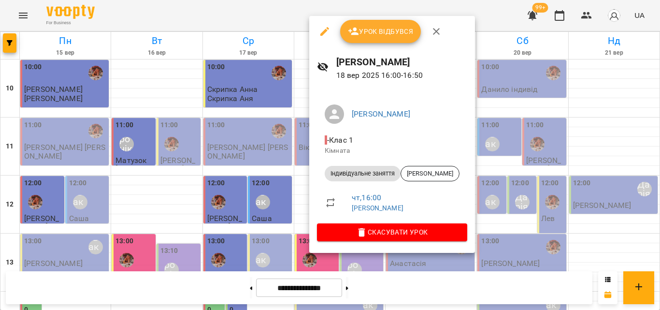
click at [250, 4] on div at bounding box center [330, 155] width 660 height 310
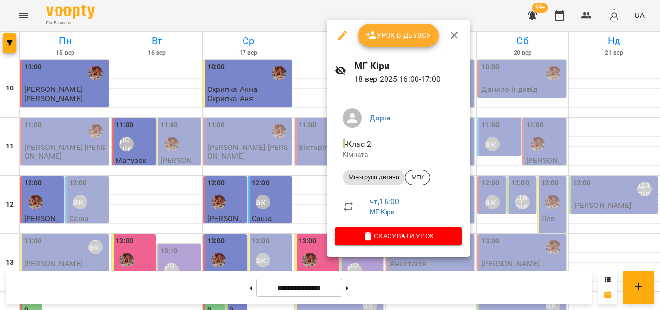
click at [274, 15] on div at bounding box center [330, 155] width 660 height 310
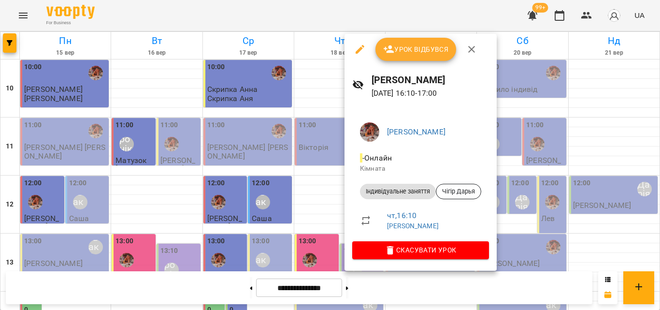
click at [281, 7] on div at bounding box center [330, 155] width 660 height 310
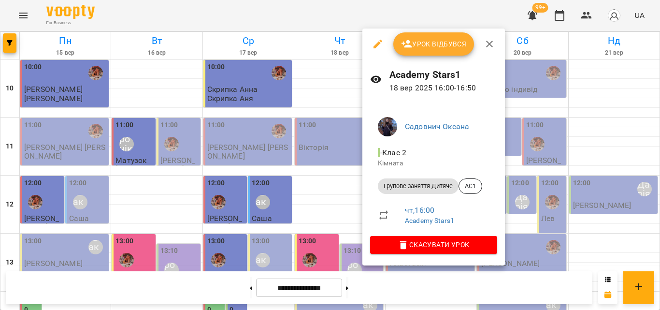
click at [234, 10] on div at bounding box center [330, 155] width 660 height 310
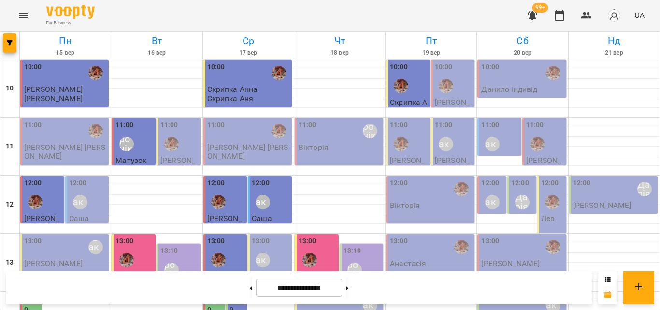
scroll to position [290, 0]
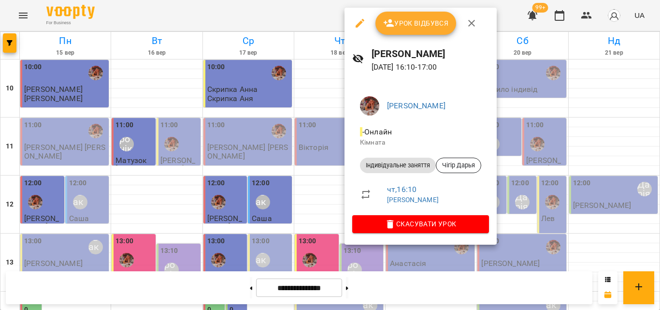
click at [313, 19] on div at bounding box center [330, 155] width 660 height 310
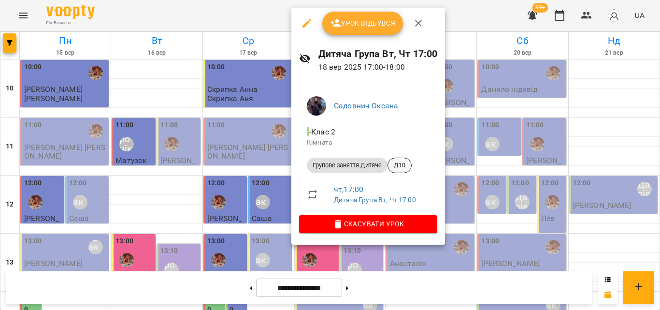
click at [399, 167] on span "Д10" at bounding box center [399, 165] width 23 height 9
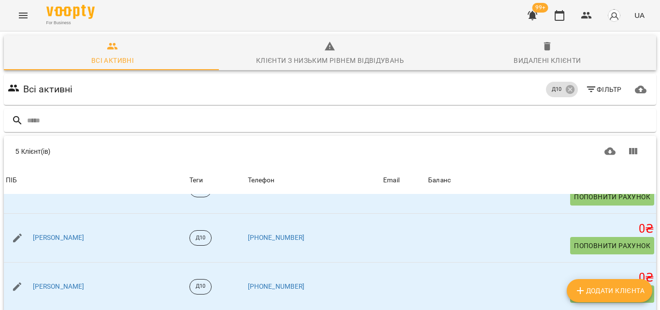
scroll to position [120, 0]
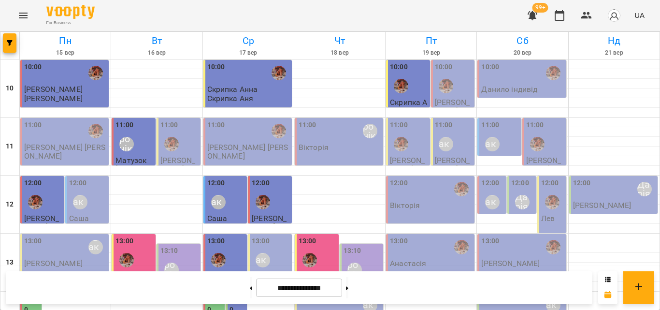
scroll to position [387, 0]
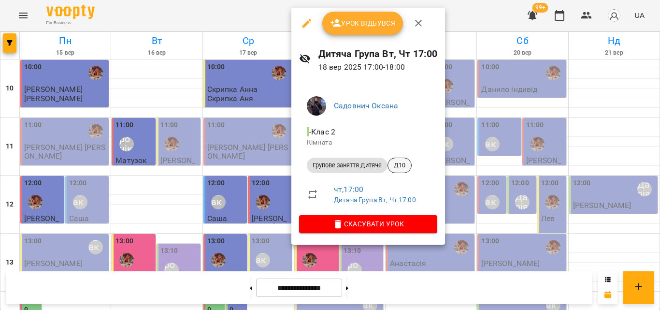
click at [399, 162] on span "Д10" at bounding box center [399, 165] width 23 height 9
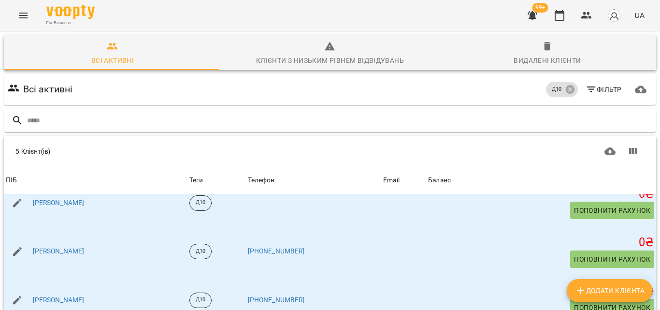
scroll to position [29, 0]
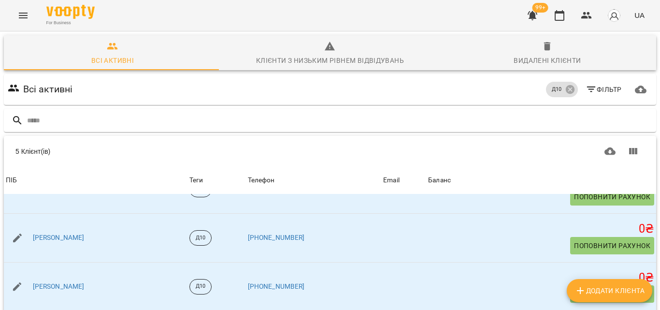
drag, startPoint x: 555, startPoint y: 15, endPoint x: 574, endPoint y: 34, distance: 26.3
click at [556, 15] on icon "button" at bounding box center [560, 16] width 12 height 12
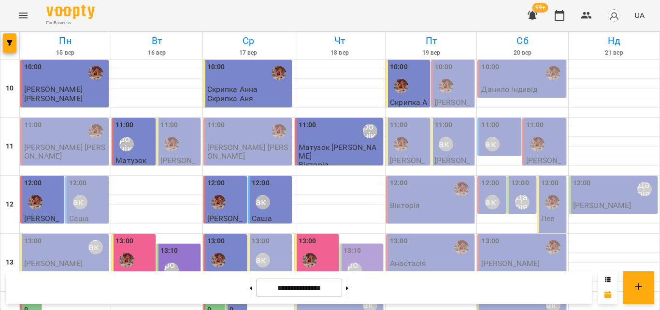
scroll to position [193, 0]
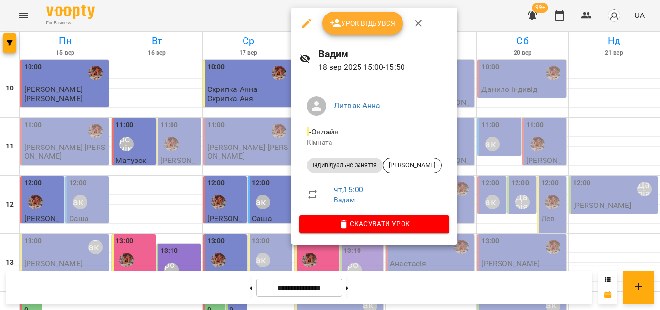
click at [236, 9] on div at bounding box center [330, 155] width 660 height 310
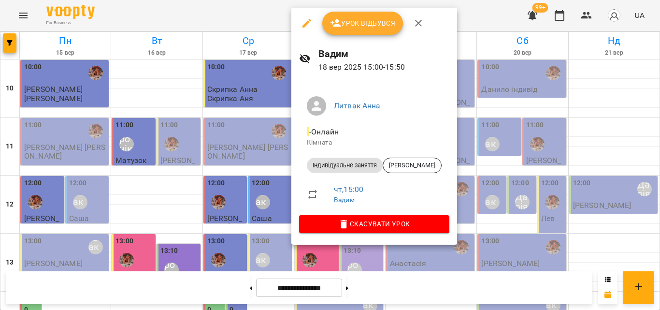
click at [277, 18] on div at bounding box center [330, 155] width 660 height 310
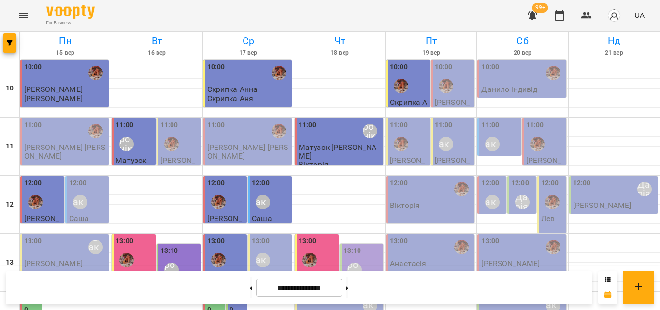
click at [321, 294] on div "14:00 [PERSON_NAME] [PERSON_NAME]" at bounding box center [340, 310] width 83 height 32
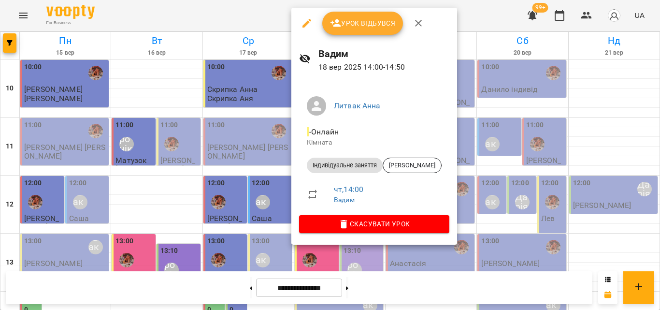
click at [225, 10] on div at bounding box center [330, 155] width 660 height 310
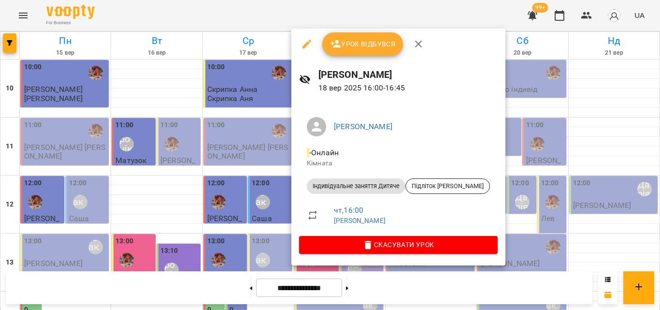
click at [251, 15] on div at bounding box center [330, 155] width 660 height 310
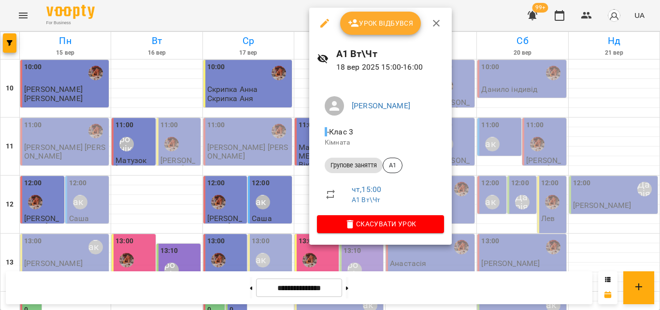
click at [215, 6] on div at bounding box center [330, 155] width 660 height 310
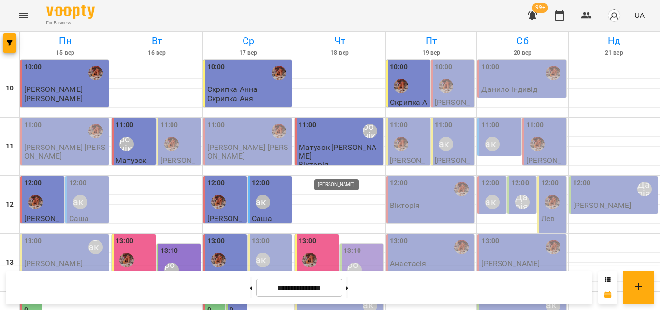
scroll to position [290, 0]
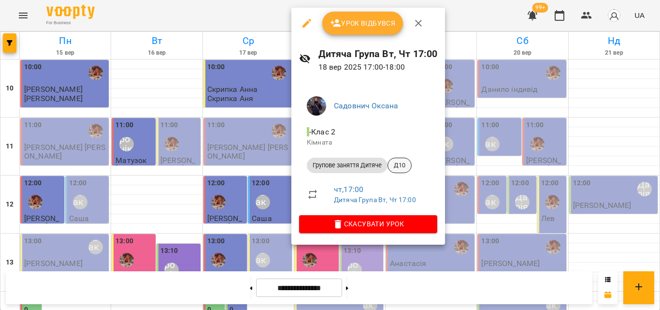
click at [401, 163] on span "Д10" at bounding box center [399, 165] width 23 height 9
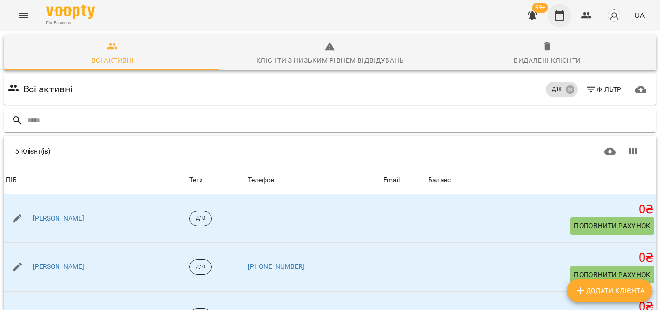
click at [569, 18] on button "button" at bounding box center [559, 15] width 23 height 23
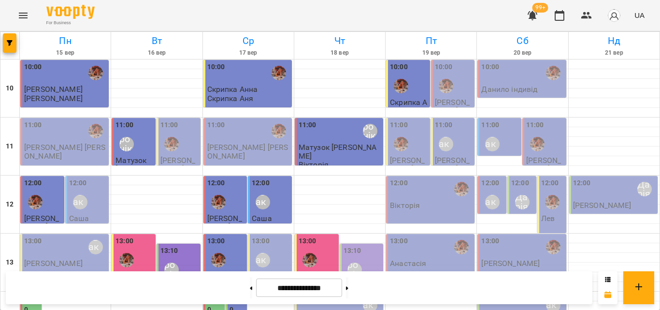
scroll to position [238, 0]
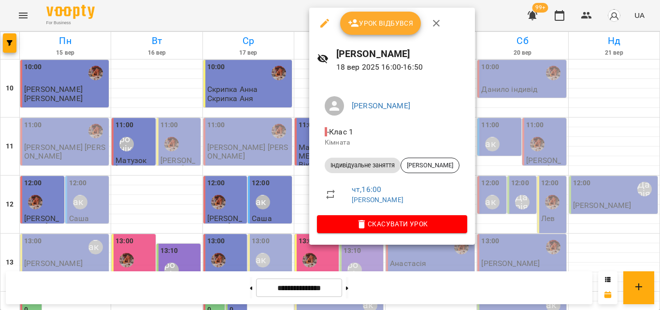
click at [292, 12] on div at bounding box center [330, 155] width 660 height 310
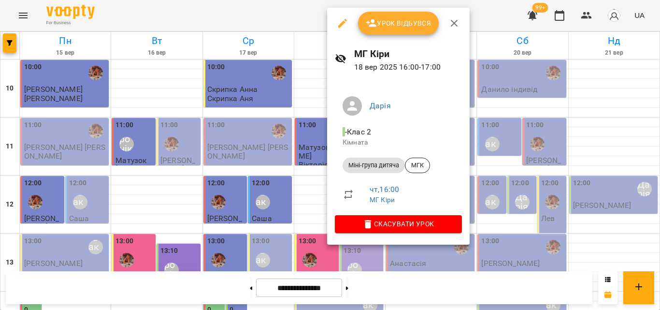
click at [285, 8] on div at bounding box center [330, 155] width 660 height 310
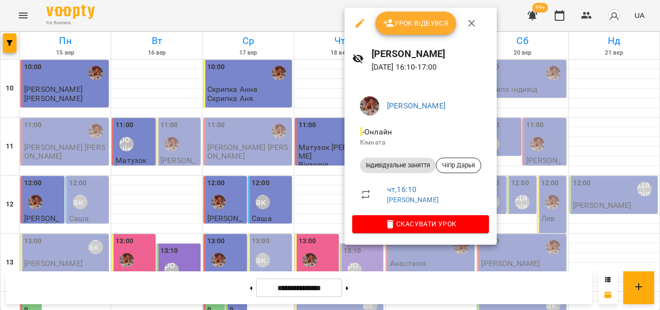
click at [282, 10] on div at bounding box center [330, 155] width 660 height 310
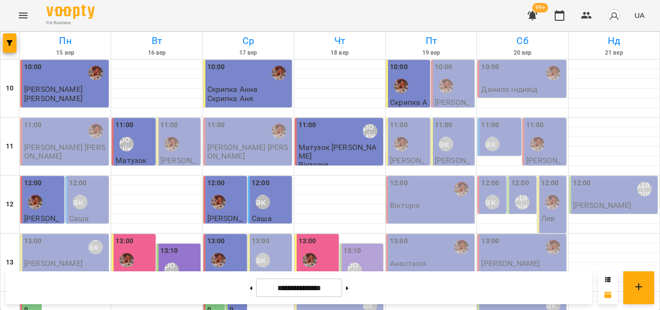
scroll to position [335, 0]
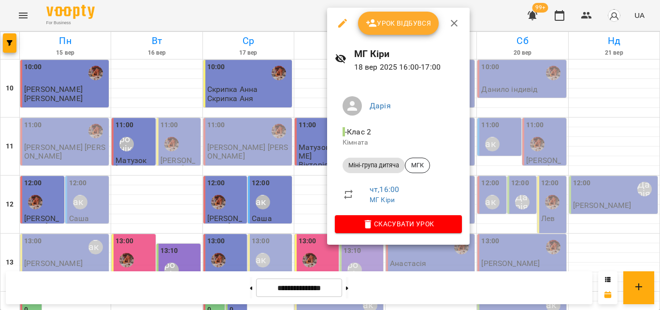
click at [285, 22] on div at bounding box center [330, 155] width 660 height 310
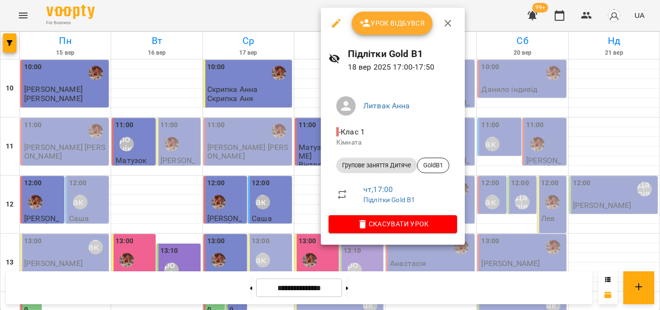
click at [298, 23] on div at bounding box center [330, 155] width 660 height 310
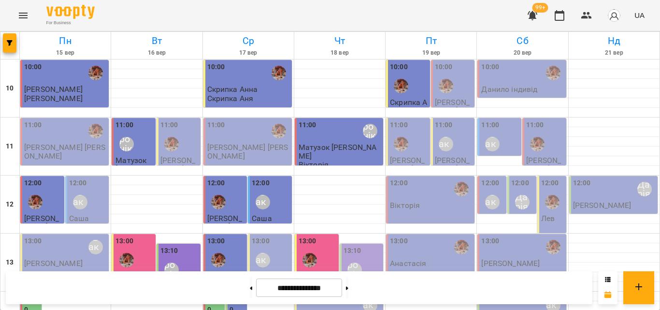
scroll to position [383, 0]
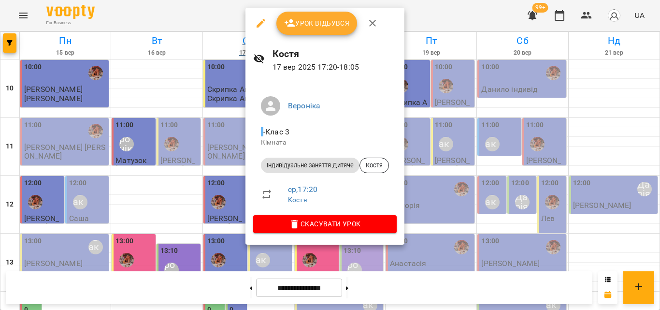
drag, startPoint x: 189, startPoint y: 13, endPoint x: 201, endPoint y: 52, distance: 40.7
click at [189, 14] on div at bounding box center [330, 155] width 660 height 310
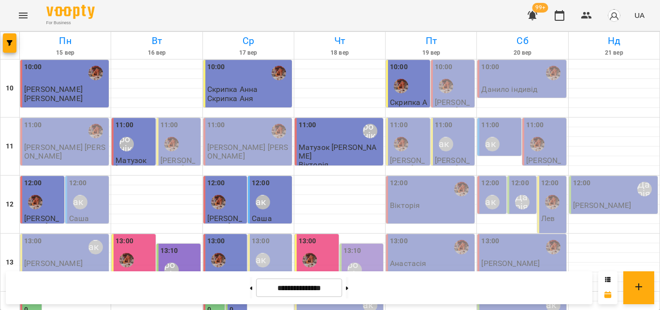
scroll to position [335, 0]
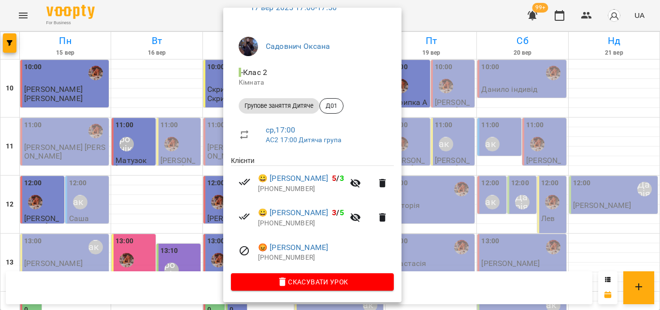
scroll to position [61, 0]
click at [211, 4] on div at bounding box center [330, 155] width 660 height 310
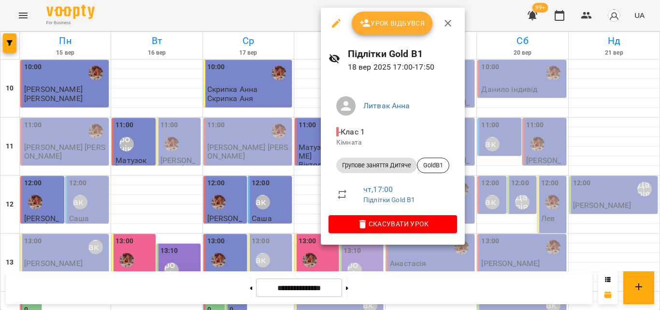
click at [305, 22] on div at bounding box center [330, 155] width 660 height 310
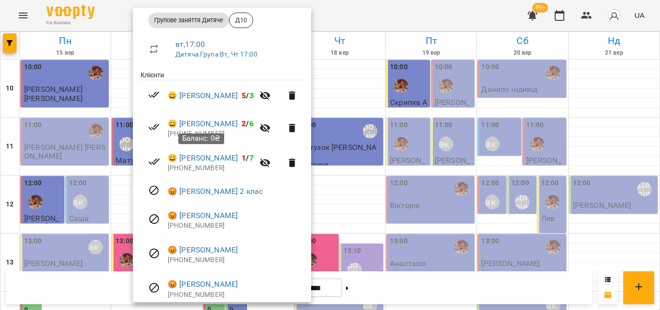
scroll to position [183, 0]
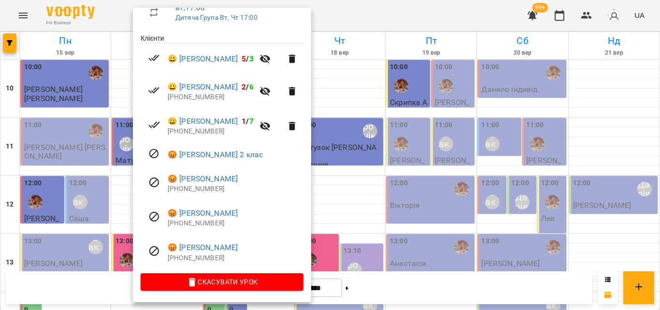
click at [366, 20] on div at bounding box center [330, 155] width 660 height 310
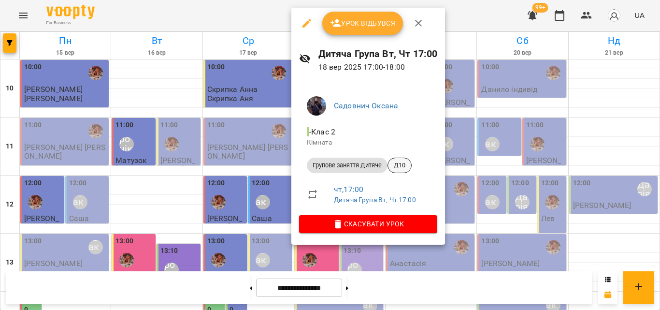
click at [400, 166] on span "Д10" at bounding box center [399, 165] width 23 height 9
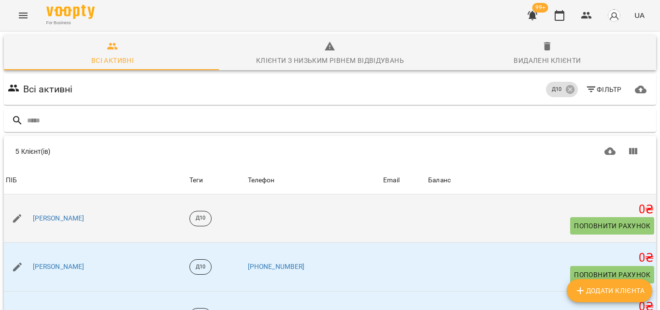
scroll to position [23, 0]
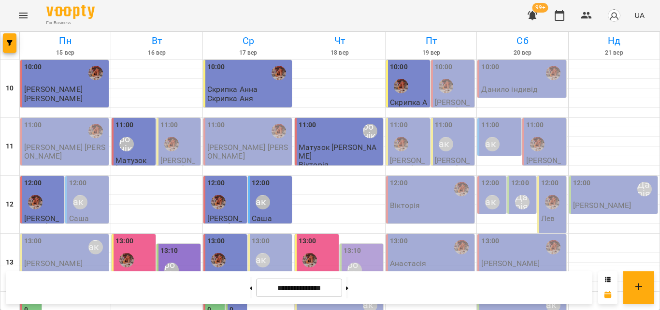
scroll to position [431, 0]
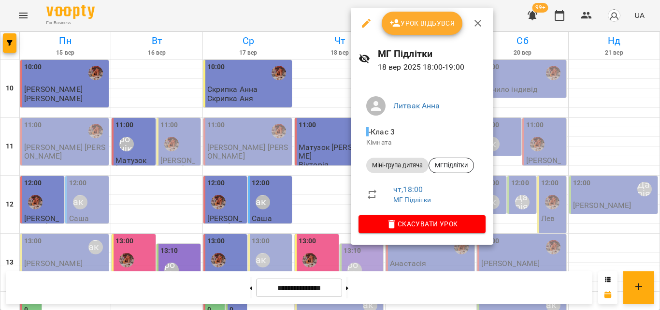
drag, startPoint x: 315, startPoint y: 12, endPoint x: 326, endPoint y: 161, distance: 149.8
click at [315, 12] on div at bounding box center [330, 155] width 660 height 310
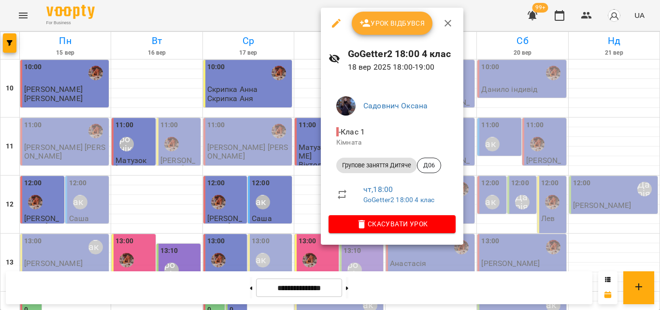
click at [279, 5] on div at bounding box center [330, 155] width 660 height 310
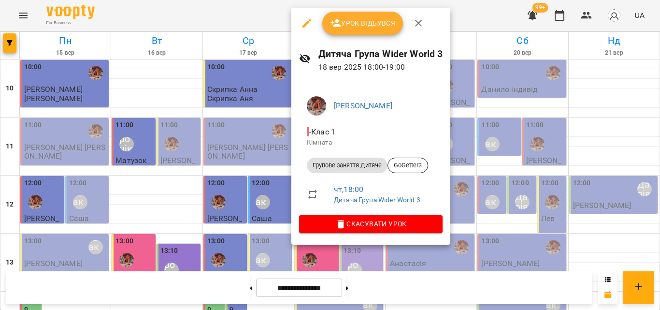
click at [209, 12] on div at bounding box center [330, 155] width 660 height 310
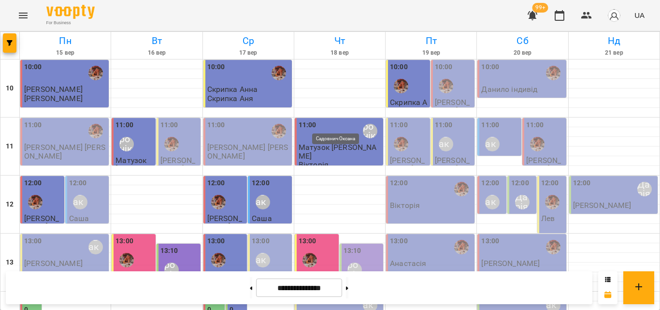
scroll to position [383, 0]
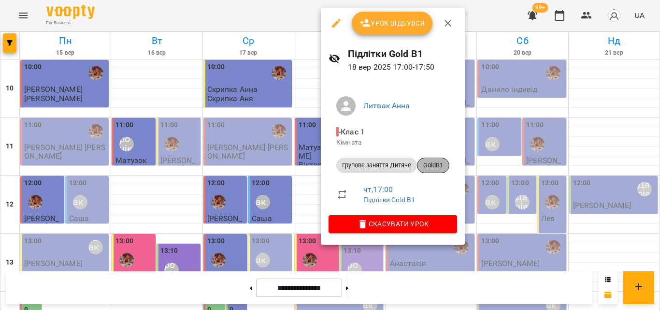
click at [428, 168] on span "GoldB1" at bounding box center [433, 165] width 31 height 9
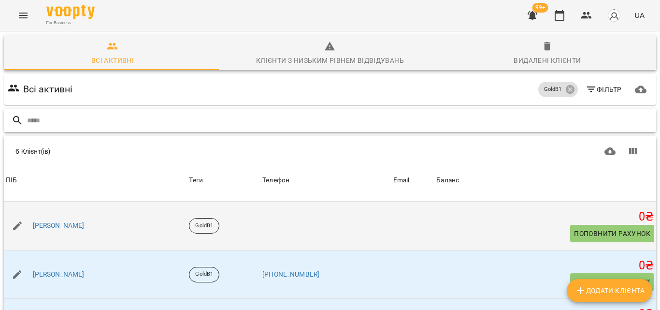
scroll to position [78, 0]
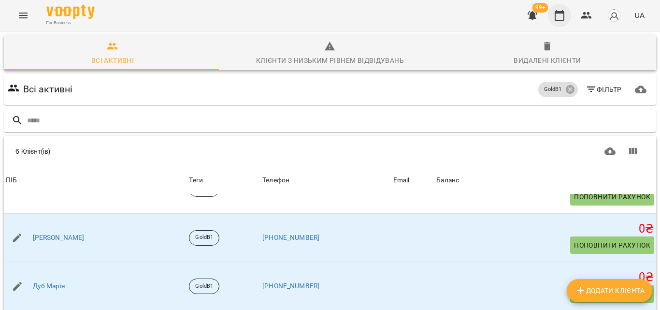
drag, startPoint x: 546, startPoint y: 14, endPoint x: 556, endPoint y: 15, distance: 10.2
click at [546, 15] on div "99+ UA" at bounding box center [585, 15] width 128 height 25
click at [559, 16] on icon "button" at bounding box center [560, 16] width 12 height 12
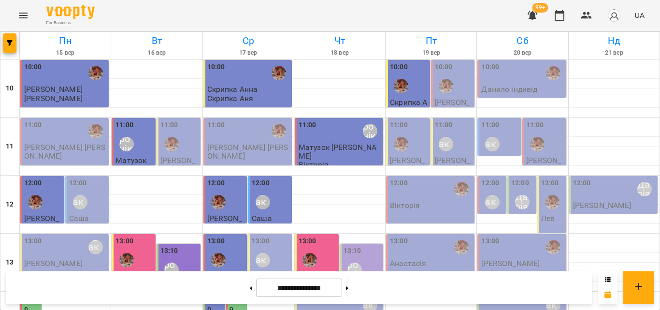
scroll to position [383, 0]
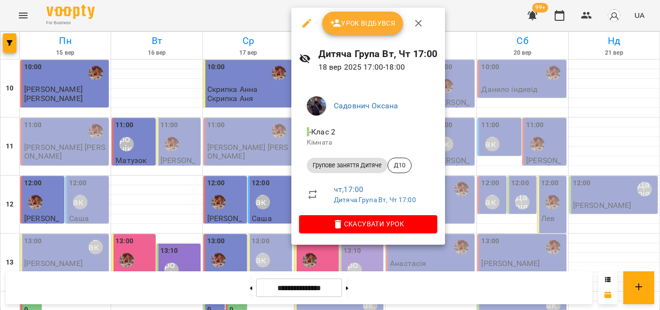
click at [236, 1] on div at bounding box center [330, 155] width 660 height 310
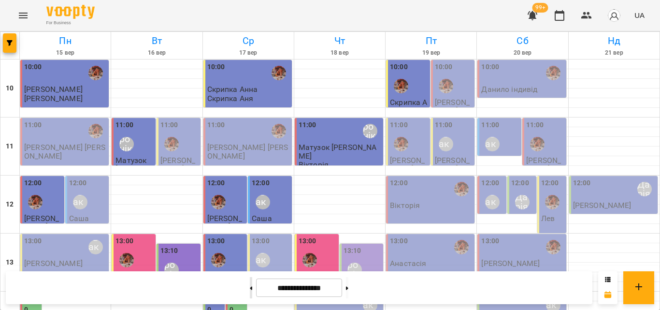
click at [250, 288] on button at bounding box center [251, 287] width 2 height 21
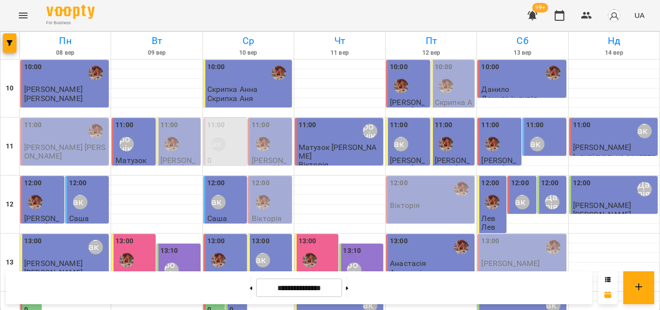
scroll to position [338, 0]
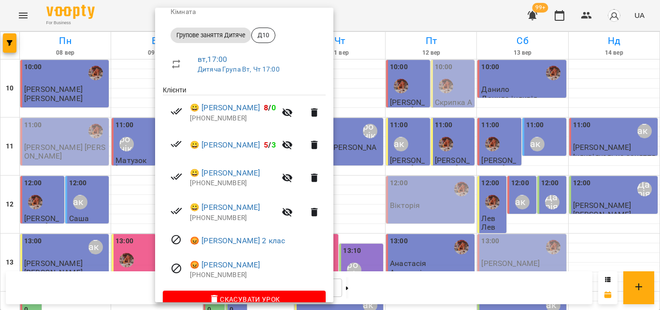
scroll to position [145, 0]
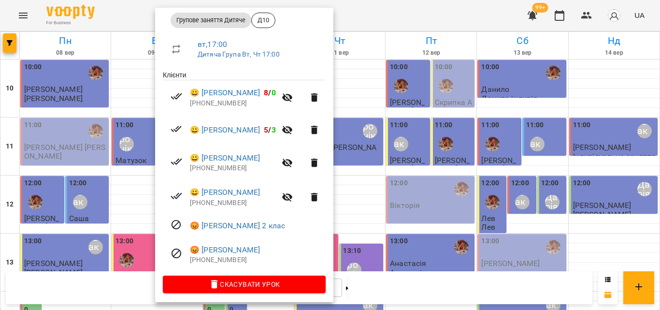
click at [386, 8] on div at bounding box center [330, 155] width 660 height 310
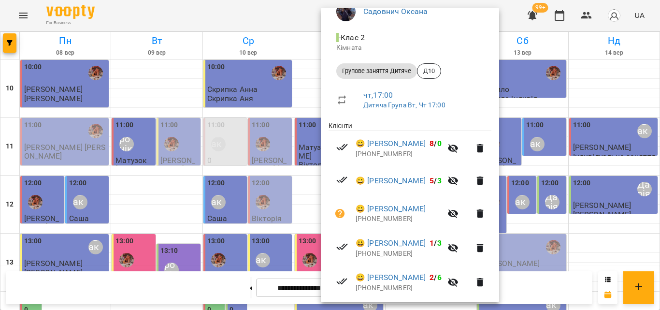
scroll to position [97, 0]
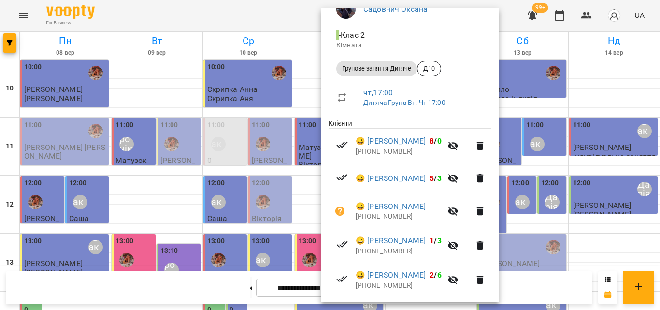
click at [234, 17] on div at bounding box center [330, 155] width 660 height 310
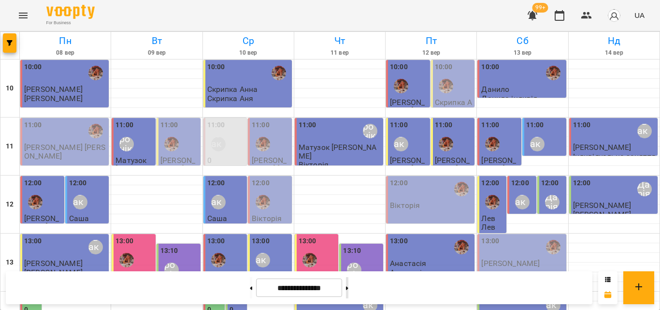
click at [349, 288] on button at bounding box center [347, 287] width 2 height 21
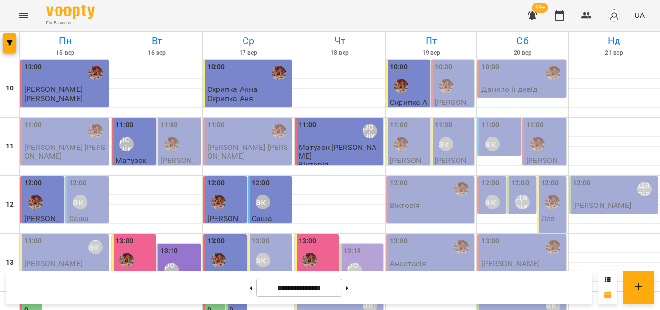
scroll to position [431, 0]
click at [250, 291] on button at bounding box center [251, 287] width 2 height 21
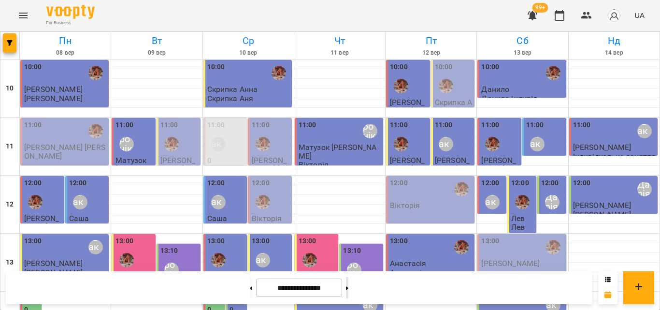
click at [349, 289] on icon at bounding box center [347, 288] width 2 height 4
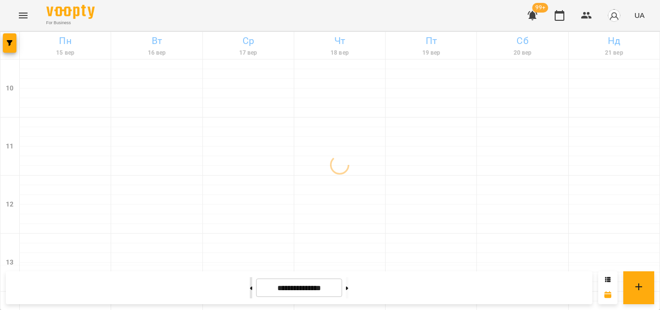
click at [250, 290] on button at bounding box center [251, 287] width 2 height 21
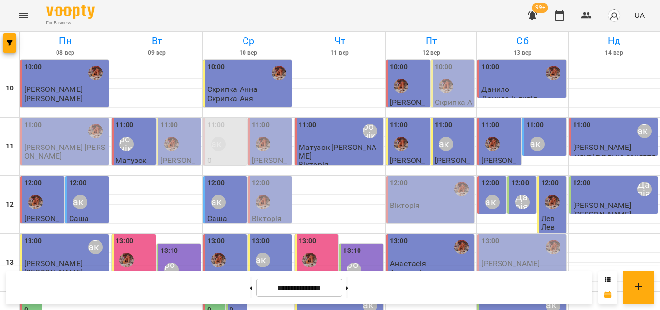
scroll to position [335, 0]
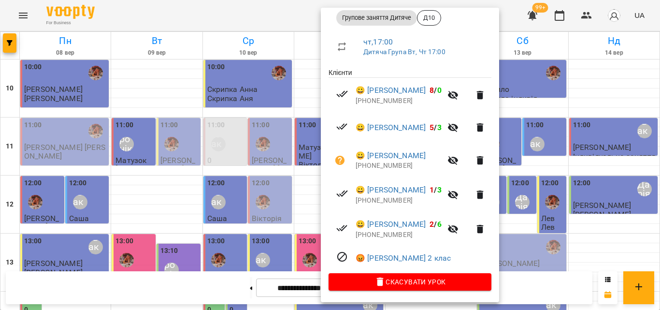
scroll to position [149, 0]
click at [287, 21] on div at bounding box center [330, 155] width 660 height 310
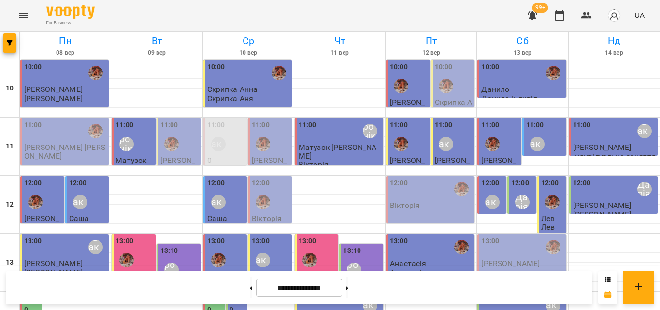
scroll to position [431, 0]
click at [349, 292] on button at bounding box center [347, 287] width 2 height 21
type input "**********"
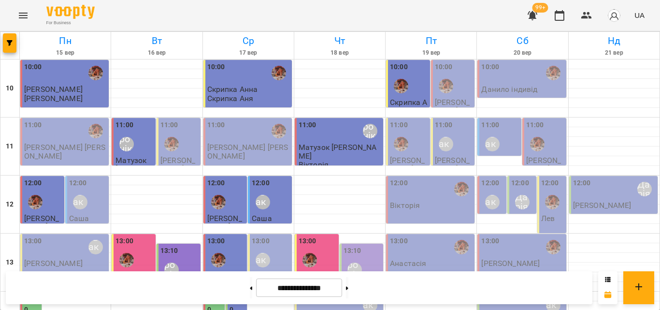
scroll to position [193, 0]
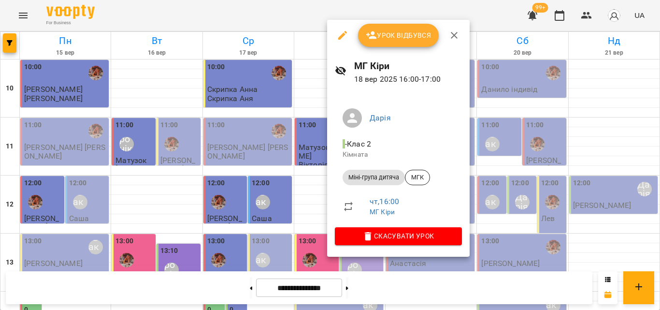
click at [307, 25] on div at bounding box center [330, 155] width 660 height 310
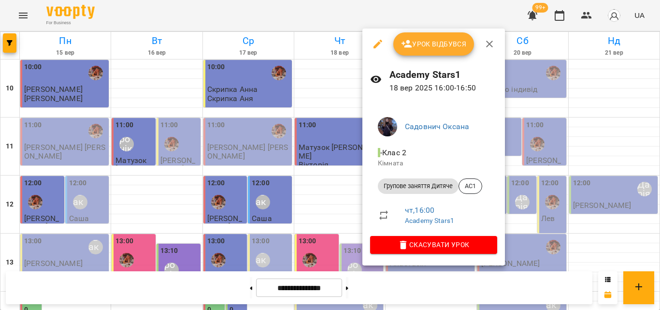
click at [312, 19] on div at bounding box center [330, 155] width 660 height 310
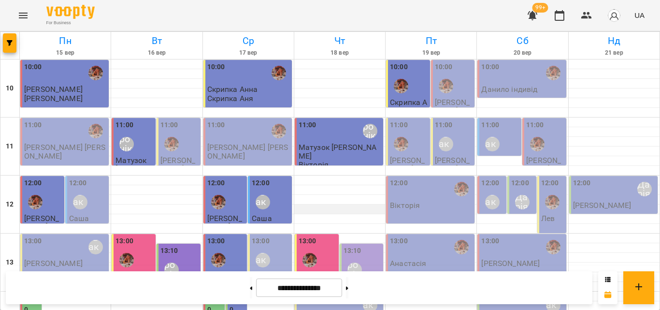
scroll to position [238, 0]
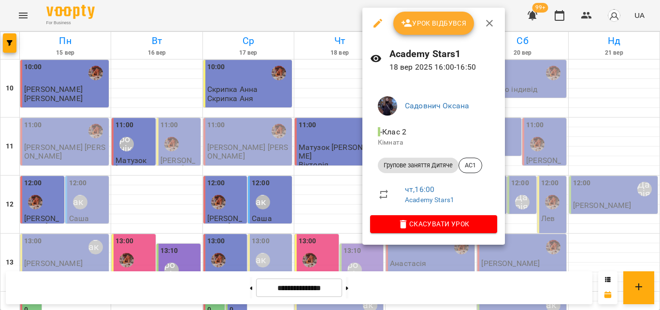
click at [336, 19] on div at bounding box center [330, 155] width 660 height 310
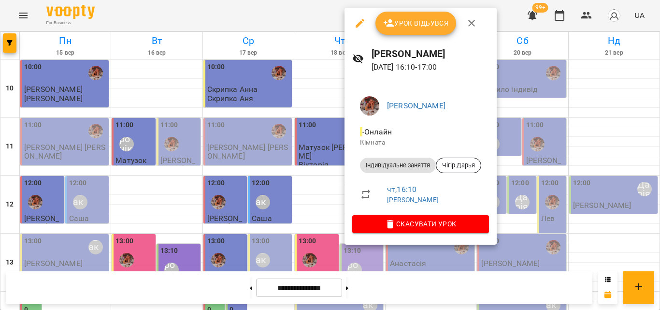
click at [304, 9] on div at bounding box center [330, 155] width 660 height 310
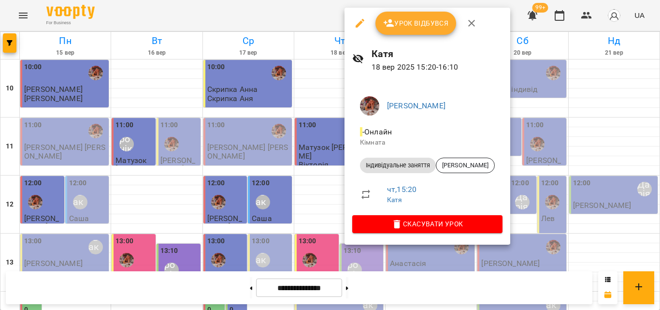
click at [308, 13] on div at bounding box center [330, 155] width 660 height 310
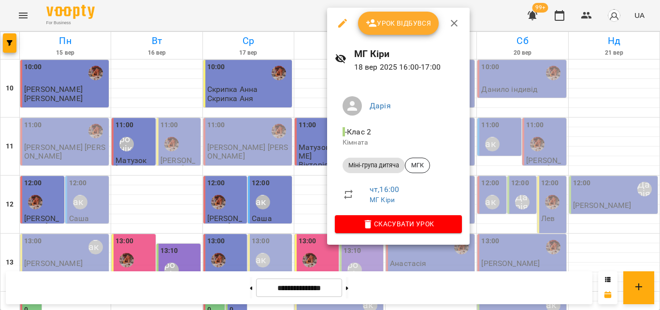
click at [303, 19] on div at bounding box center [330, 155] width 660 height 310
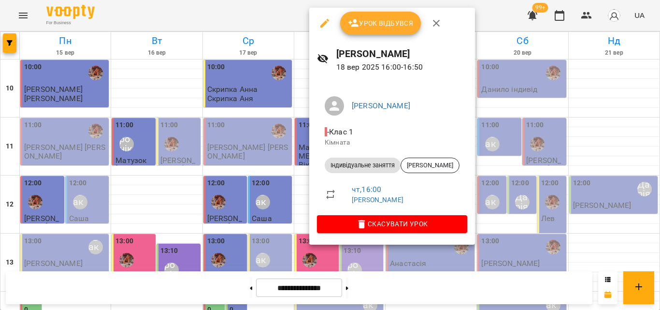
click at [238, 21] on div at bounding box center [330, 155] width 660 height 310
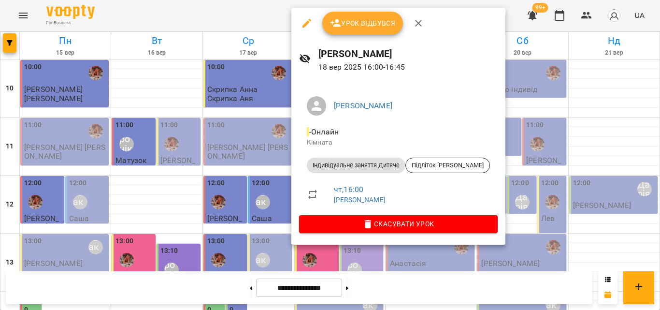
click at [270, 14] on div at bounding box center [330, 155] width 660 height 310
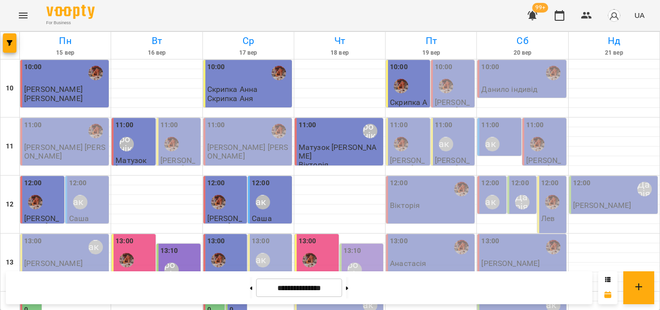
scroll to position [286, 0]
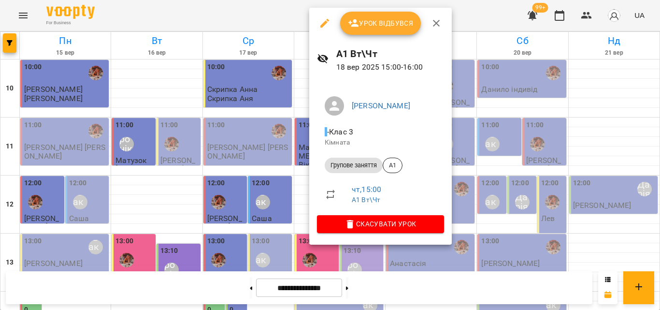
click at [293, 11] on div at bounding box center [330, 155] width 660 height 310
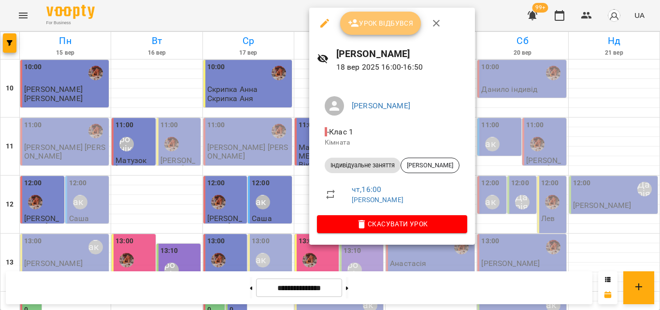
click at [371, 25] on span "Урок відбувся" at bounding box center [381, 23] width 66 height 12
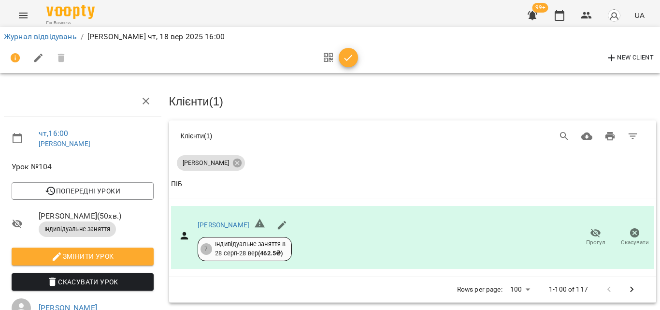
scroll to position [142, 0]
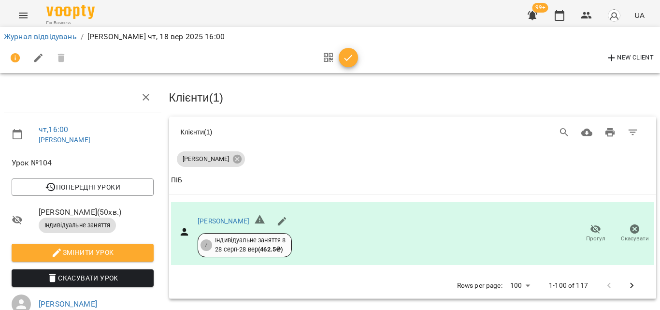
click at [350, 66] on button "button" at bounding box center [348, 57] width 19 height 19
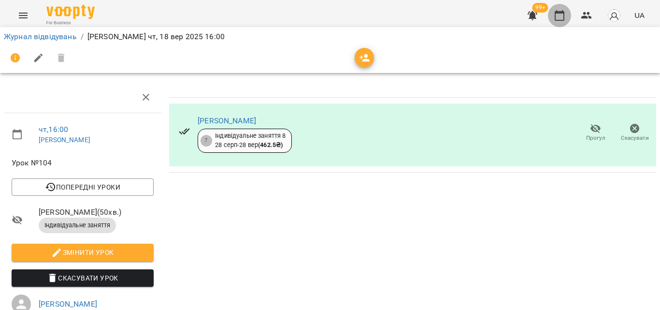
click at [565, 7] on button "button" at bounding box center [559, 15] width 23 height 23
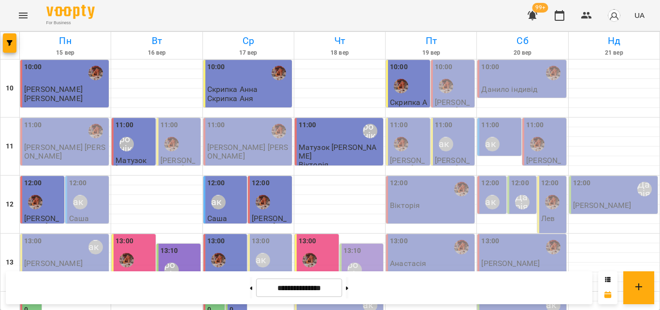
scroll to position [286, 0]
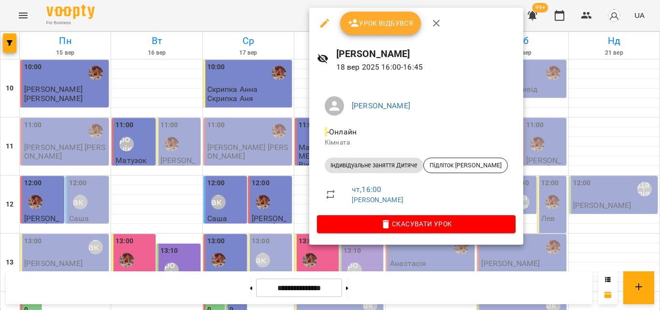
click at [290, 14] on div at bounding box center [330, 155] width 660 height 310
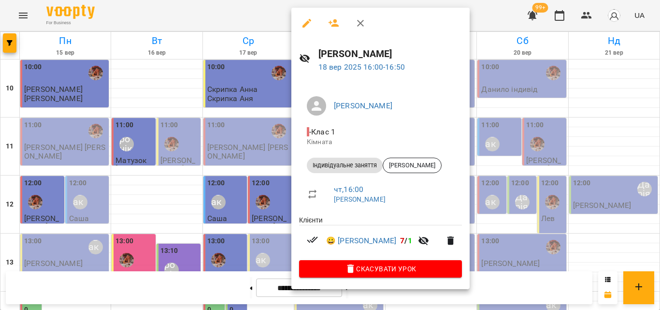
click at [265, 16] on div at bounding box center [330, 155] width 660 height 310
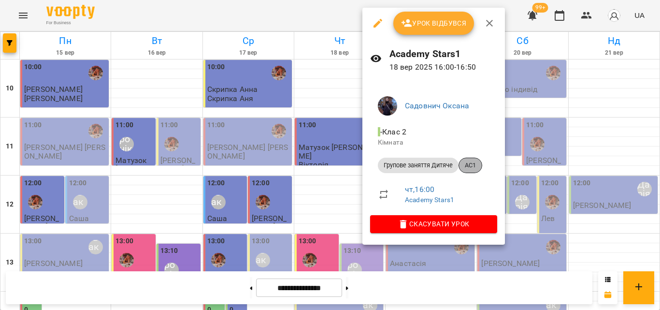
click at [463, 167] on span "AC1" at bounding box center [470, 165] width 23 height 9
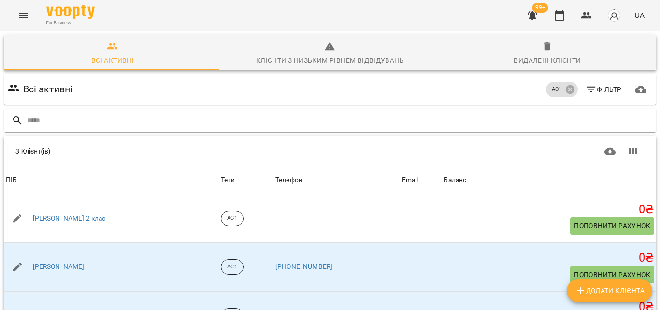
scroll to position [52, 0]
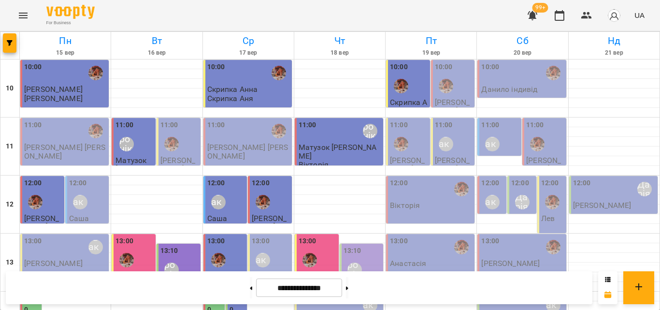
scroll to position [286, 0]
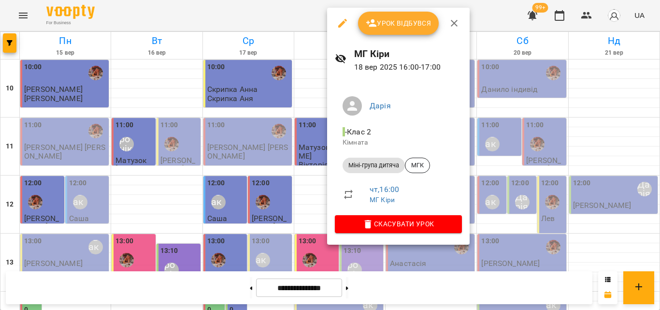
click at [230, 9] on div at bounding box center [330, 155] width 660 height 310
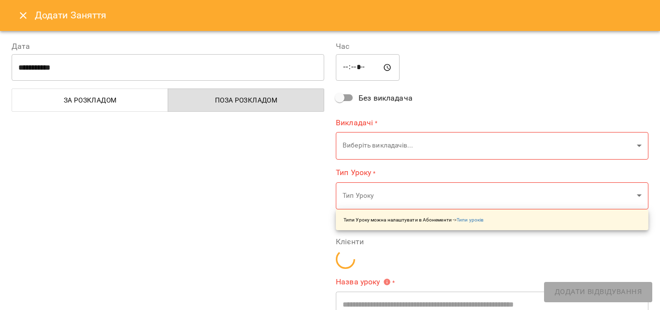
type input "**********"
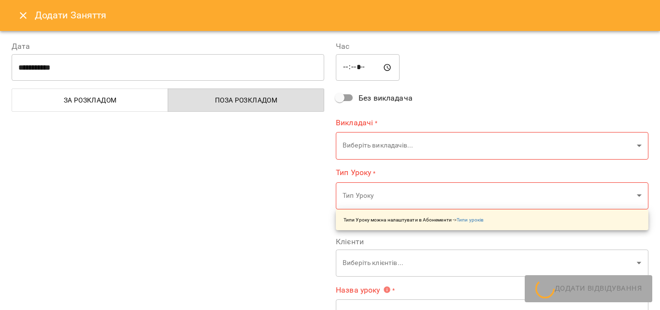
drag, startPoint x: 28, startPoint y: 19, endPoint x: 313, endPoint y: 94, distance: 295.5
click at [27, 20] on icon "Close" at bounding box center [23, 16] width 12 height 12
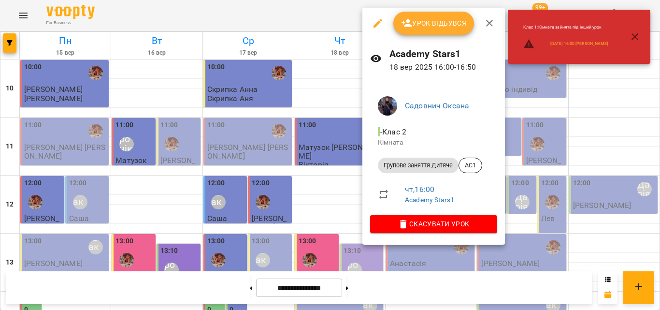
click at [247, 7] on div at bounding box center [330, 155] width 660 height 310
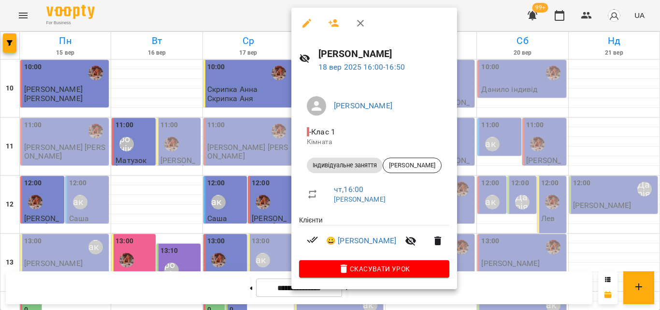
click at [272, 20] on div at bounding box center [330, 155] width 660 height 310
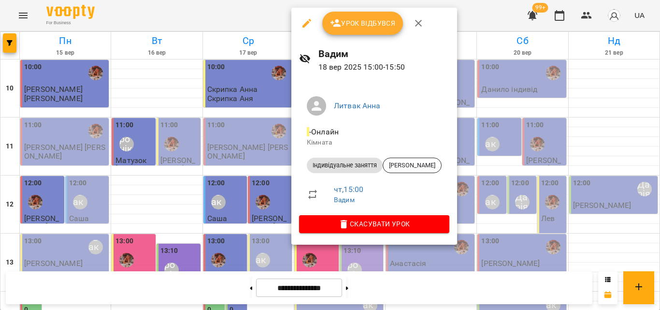
click at [248, 15] on div at bounding box center [330, 155] width 660 height 310
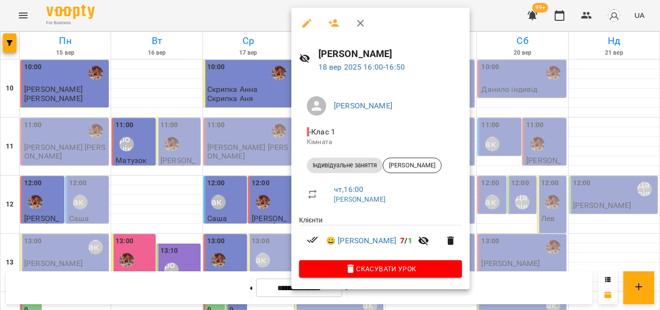
click at [260, 15] on div at bounding box center [330, 155] width 660 height 310
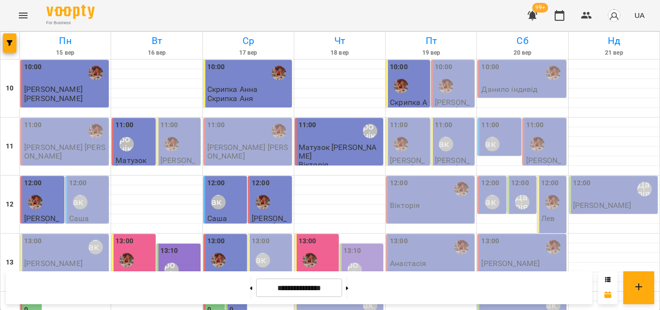
scroll to position [238, 0]
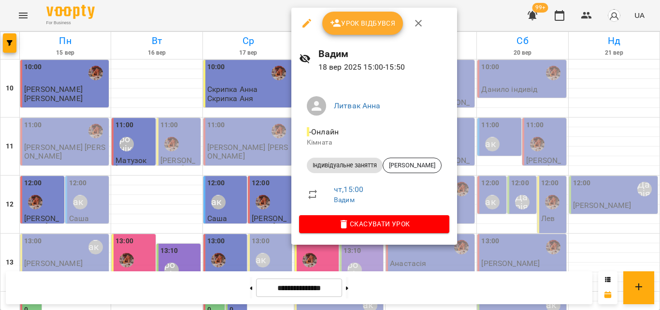
click at [216, 1] on div at bounding box center [330, 155] width 660 height 310
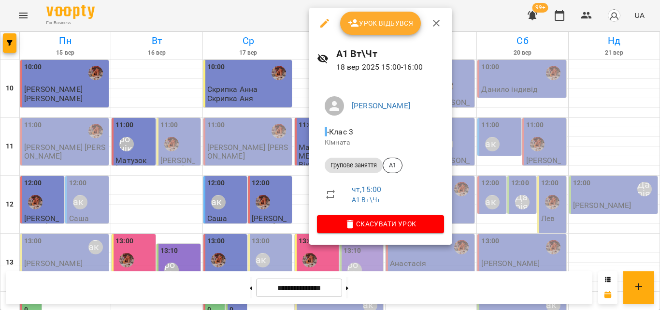
click at [283, 16] on div at bounding box center [330, 155] width 660 height 310
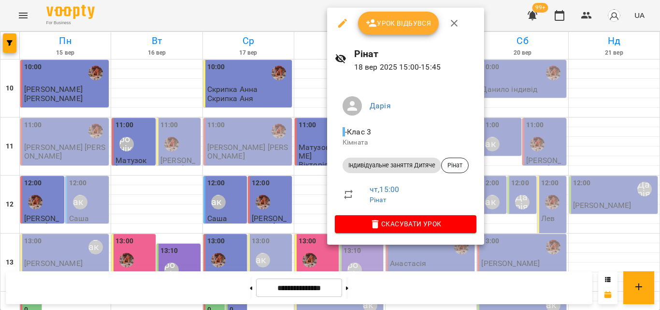
click at [254, 6] on div at bounding box center [330, 155] width 660 height 310
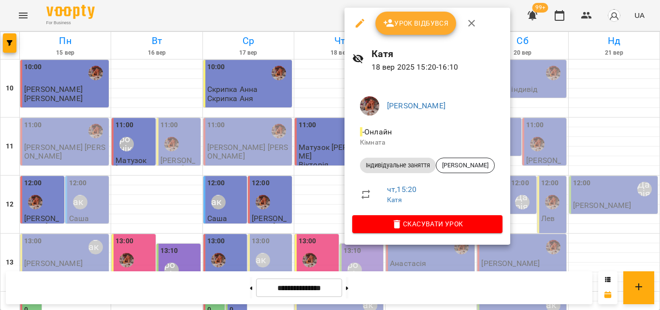
drag, startPoint x: 279, startPoint y: 9, endPoint x: 282, endPoint y: 23, distance: 14.3
click at [280, 8] on div at bounding box center [330, 155] width 660 height 310
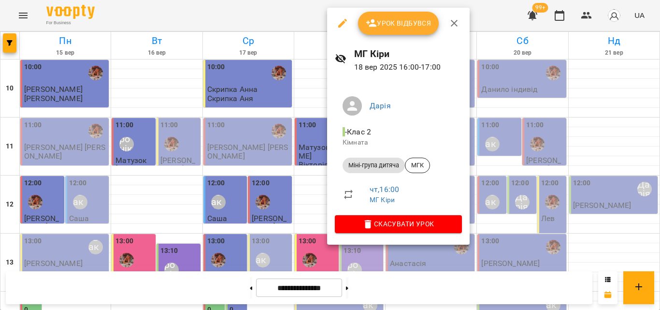
click at [293, 14] on div at bounding box center [330, 155] width 660 height 310
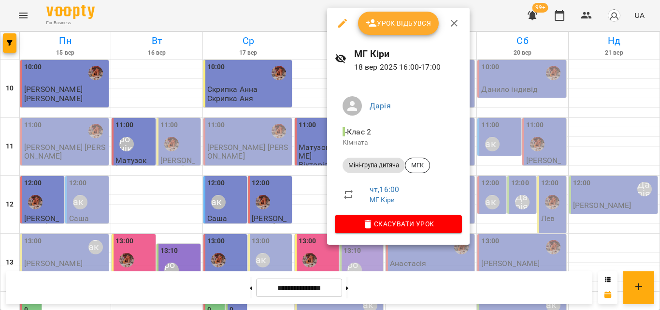
click at [258, 23] on div at bounding box center [330, 155] width 660 height 310
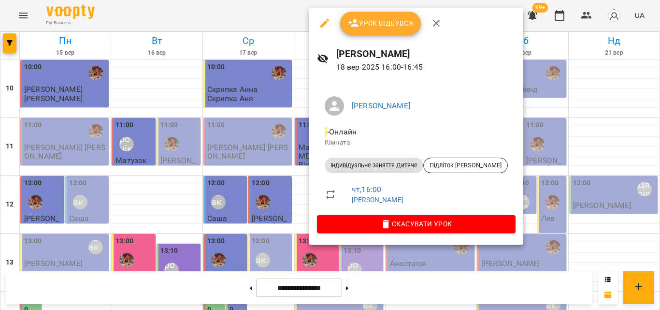
click at [230, 14] on div at bounding box center [330, 155] width 660 height 310
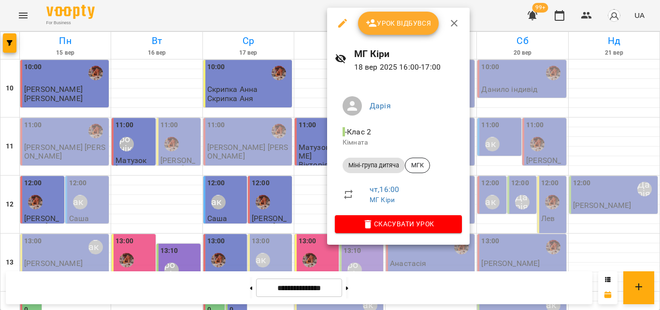
click at [387, 21] on span "Урок відбувся" at bounding box center [399, 23] width 66 height 12
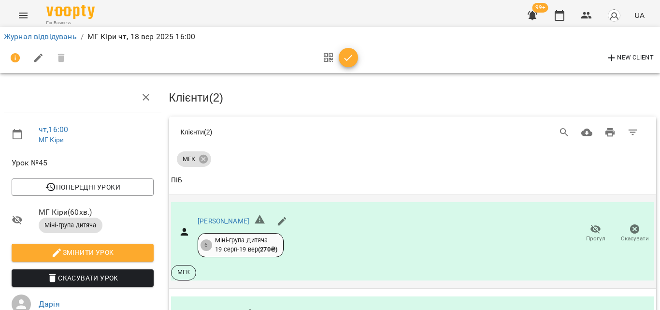
scroll to position [142, 0]
click at [353, 60] on icon "button" at bounding box center [349, 58] width 12 height 12
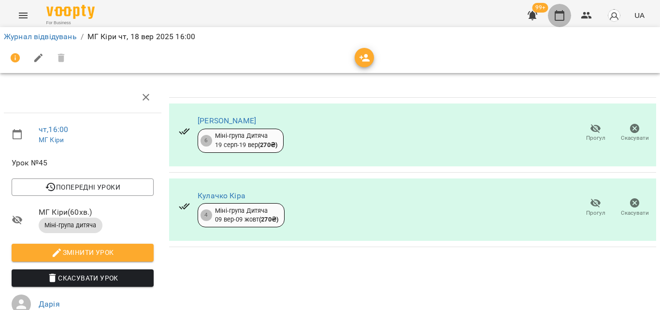
click at [563, 15] on icon "button" at bounding box center [560, 16] width 12 height 12
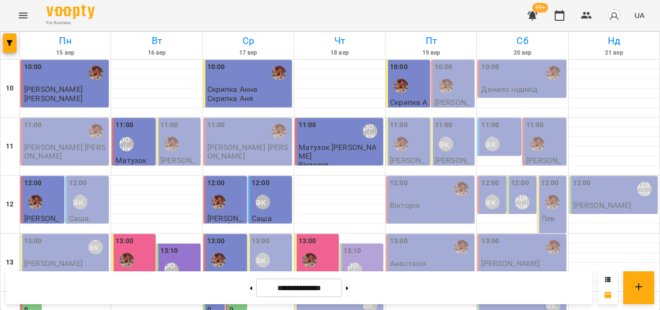
scroll to position [242, 0]
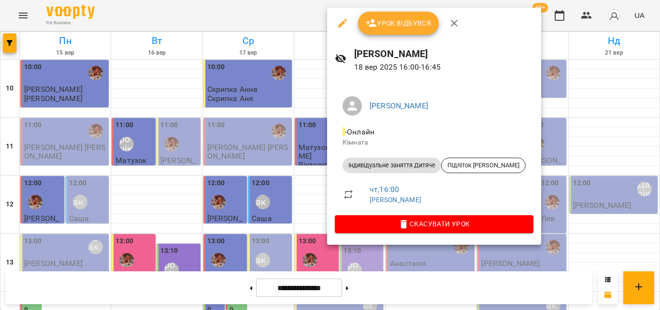
click at [324, 18] on div at bounding box center [330, 155] width 660 height 310
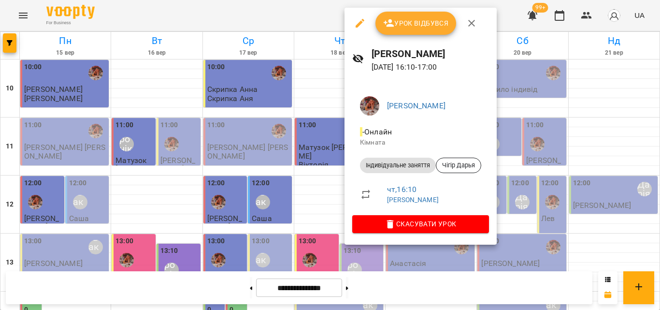
click at [327, 19] on div at bounding box center [330, 155] width 660 height 310
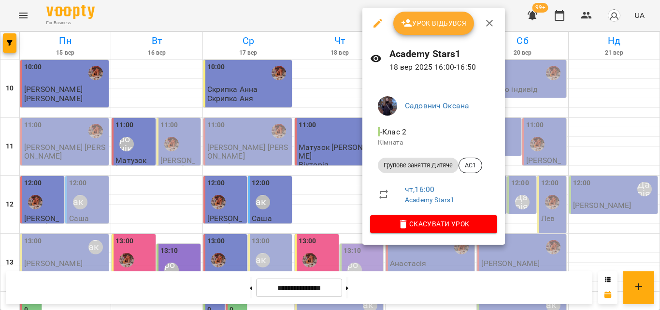
click at [336, 17] on div at bounding box center [330, 155] width 660 height 310
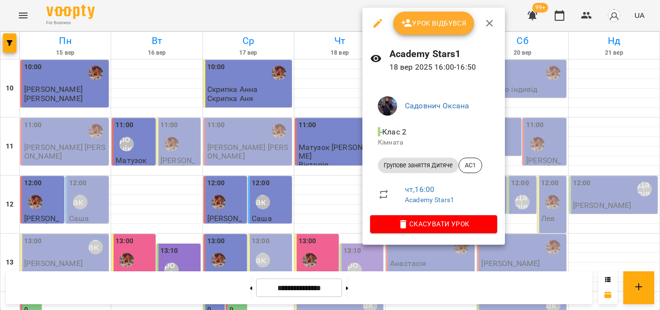
click at [413, 29] on button "Урок відбувся" at bounding box center [434, 23] width 81 height 23
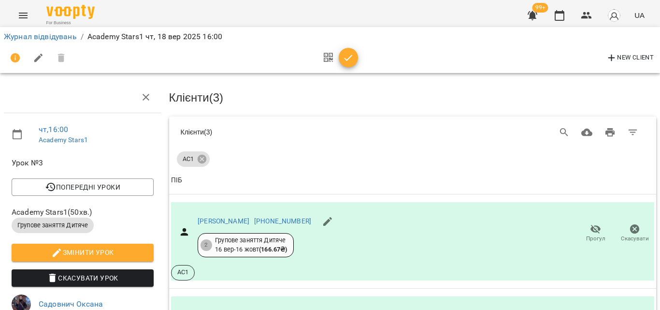
scroll to position [113, 0]
click at [356, 46] on div at bounding box center [338, 57] width 40 height 23
click at [349, 57] on icon "button" at bounding box center [349, 58] width 12 height 12
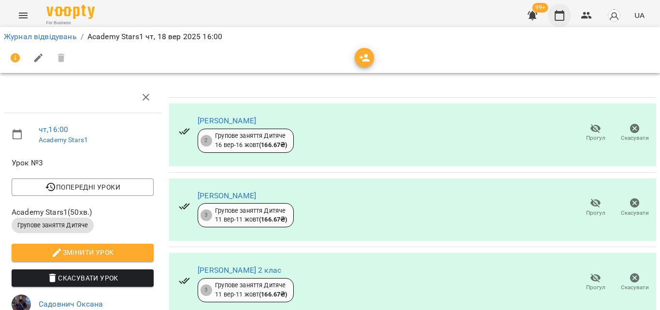
click at [561, 13] on icon "button" at bounding box center [560, 15] width 10 height 11
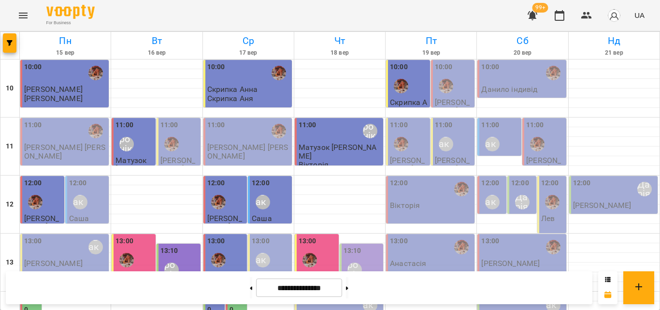
scroll to position [286, 0]
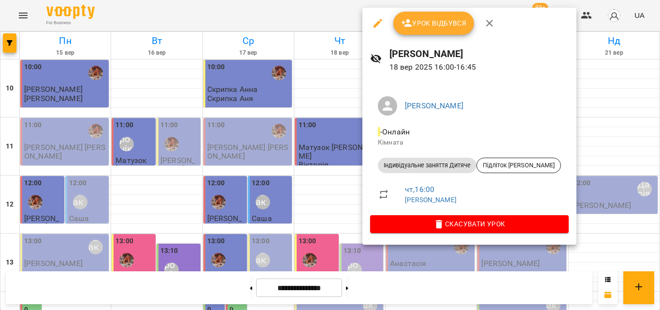
click at [315, 18] on div at bounding box center [330, 155] width 660 height 310
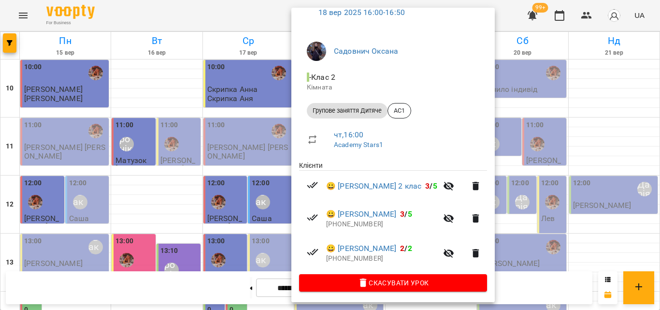
scroll to position [57, 0]
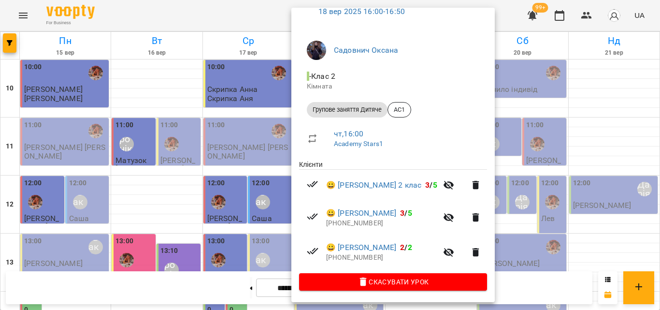
click at [234, 12] on div at bounding box center [330, 155] width 660 height 310
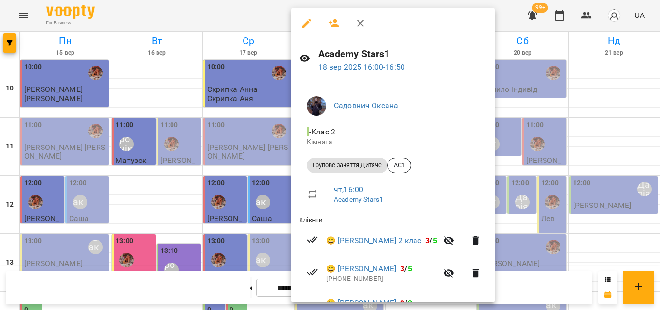
click at [286, 23] on div at bounding box center [330, 155] width 660 height 310
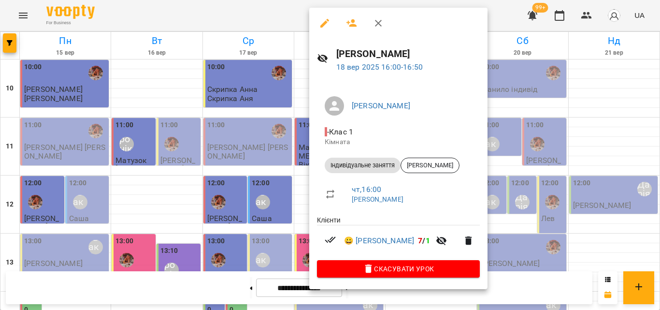
click at [287, 15] on div at bounding box center [330, 155] width 660 height 310
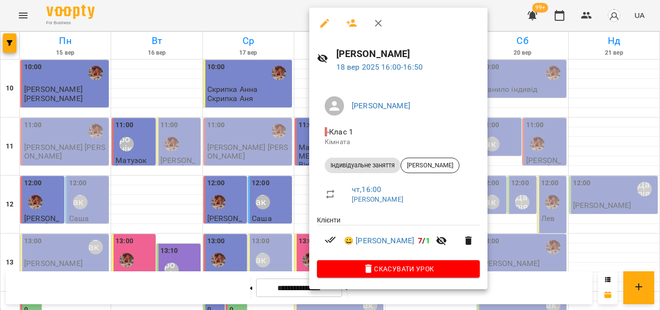
click at [283, 15] on div at bounding box center [330, 155] width 660 height 310
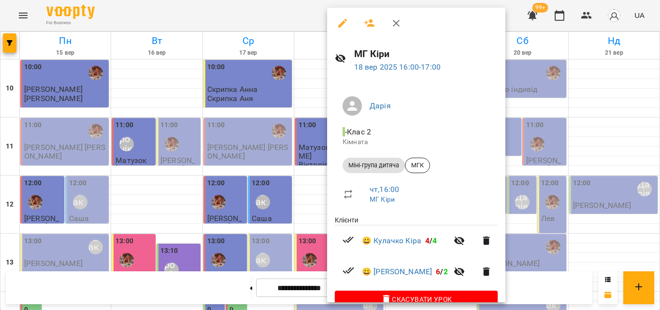
click at [324, 22] on div at bounding box center [330, 155] width 660 height 310
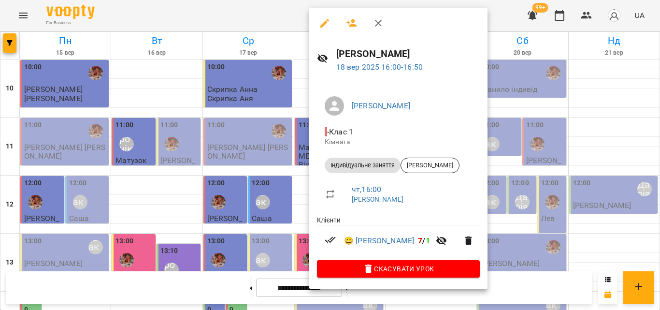
click at [292, 21] on div at bounding box center [330, 155] width 660 height 310
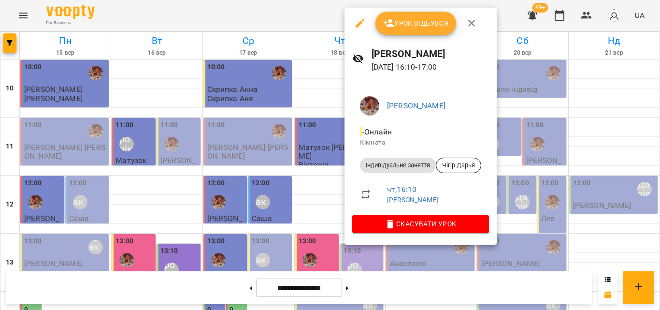
drag, startPoint x: 269, startPoint y: 18, endPoint x: 268, endPoint y: 26, distance: 7.3
click at [268, 26] on div at bounding box center [330, 155] width 660 height 310
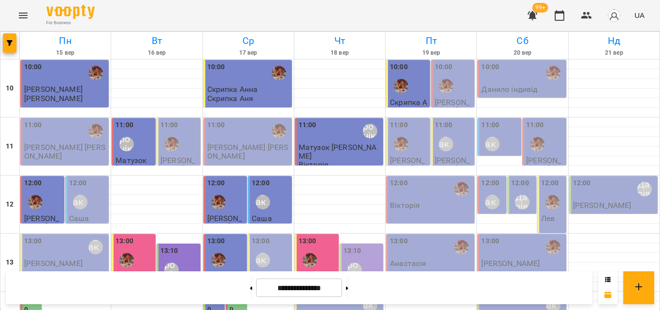
scroll to position [383, 0]
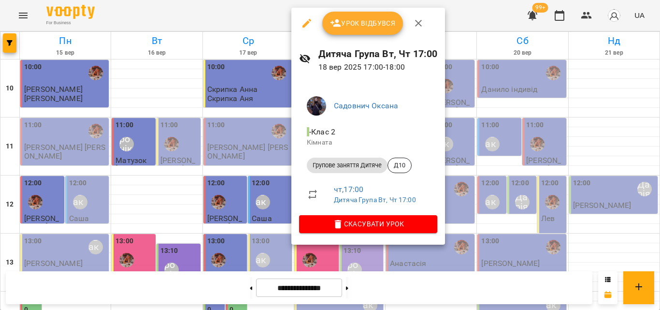
click at [252, 6] on div at bounding box center [330, 155] width 660 height 310
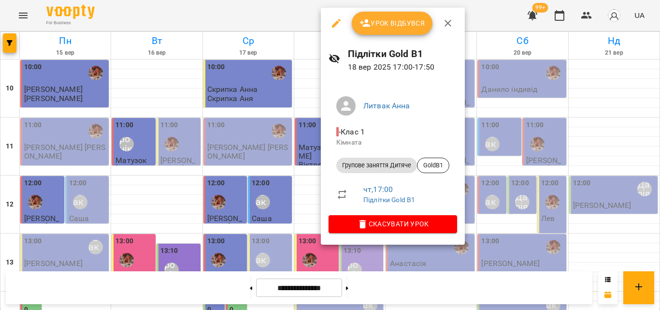
click at [261, 0] on div at bounding box center [330, 155] width 660 height 310
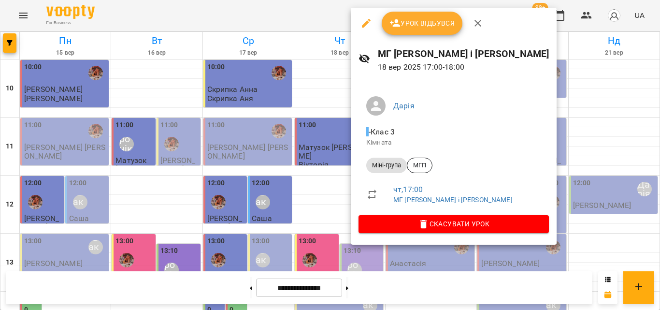
click at [294, 8] on div at bounding box center [330, 155] width 660 height 310
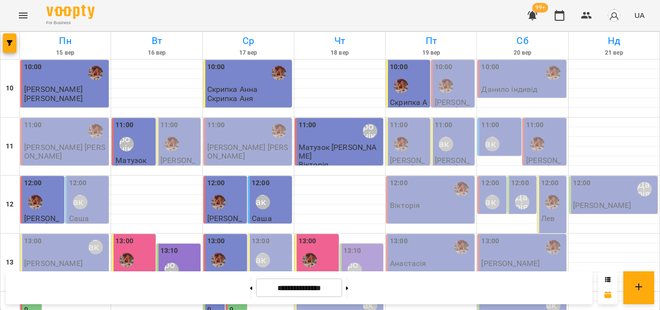
scroll to position [335, 0]
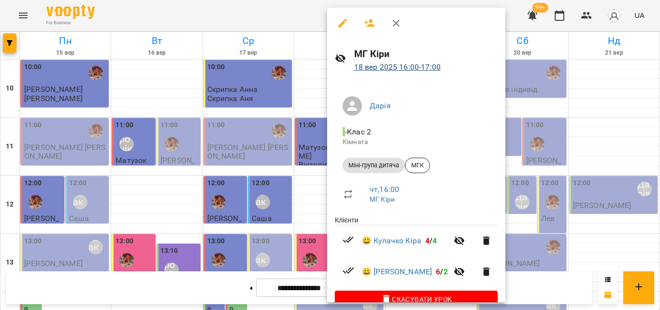
scroll to position [19, 0]
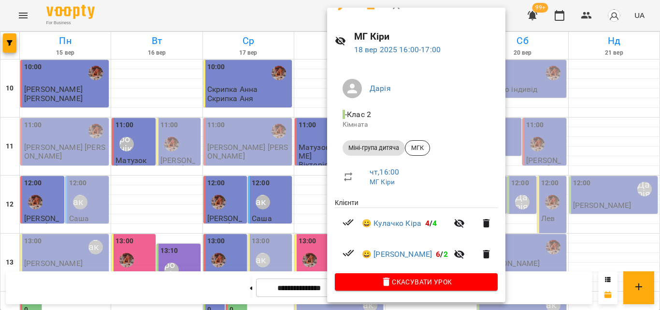
drag, startPoint x: 306, startPoint y: 14, endPoint x: 300, endPoint y: 37, distance: 23.5
click at [306, 14] on div at bounding box center [330, 155] width 660 height 310
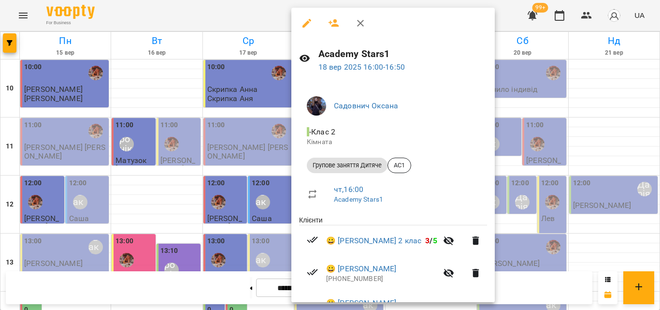
scroll to position [57, 0]
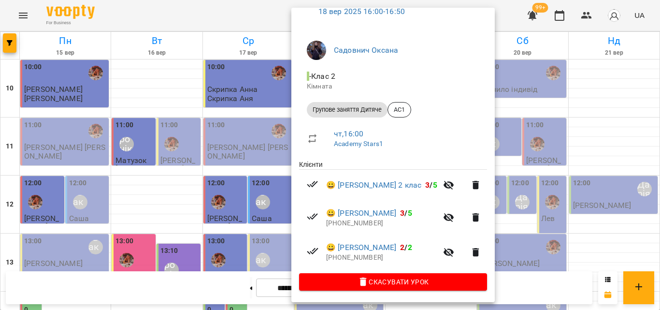
click at [272, 16] on div at bounding box center [330, 155] width 660 height 310
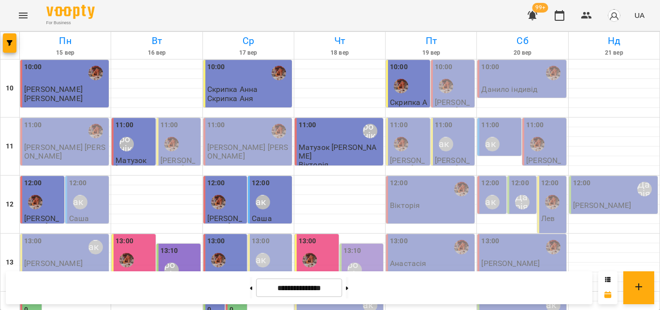
scroll to position [286, 0]
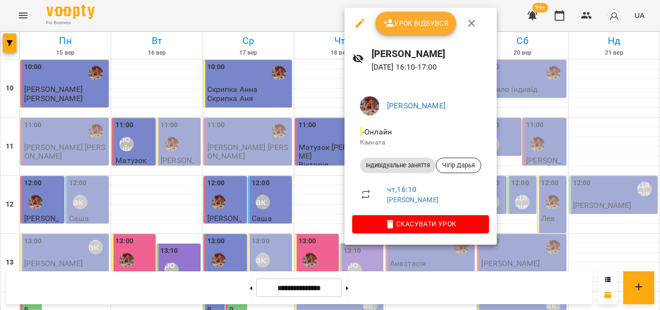
click at [322, 19] on div at bounding box center [330, 155] width 660 height 310
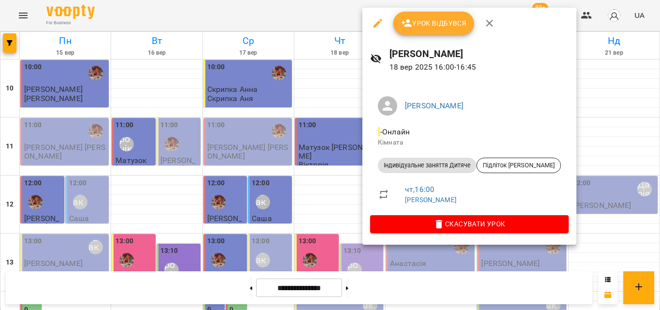
click at [291, 15] on div at bounding box center [330, 155] width 660 height 310
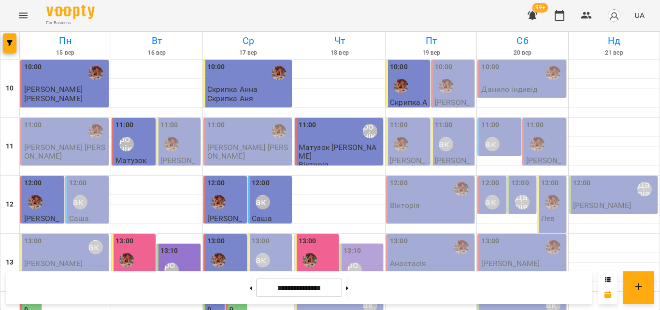
scroll to position [335, 0]
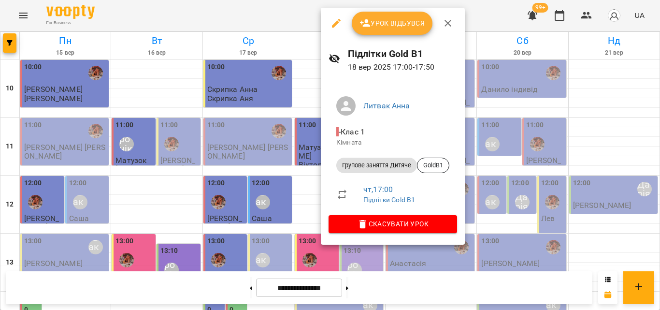
click at [288, 16] on div at bounding box center [330, 155] width 660 height 310
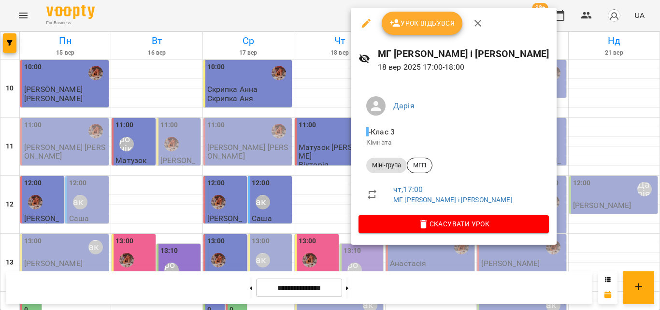
click at [278, 15] on div at bounding box center [330, 155] width 660 height 310
